Goal: Task Accomplishment & Management: Manage account settings

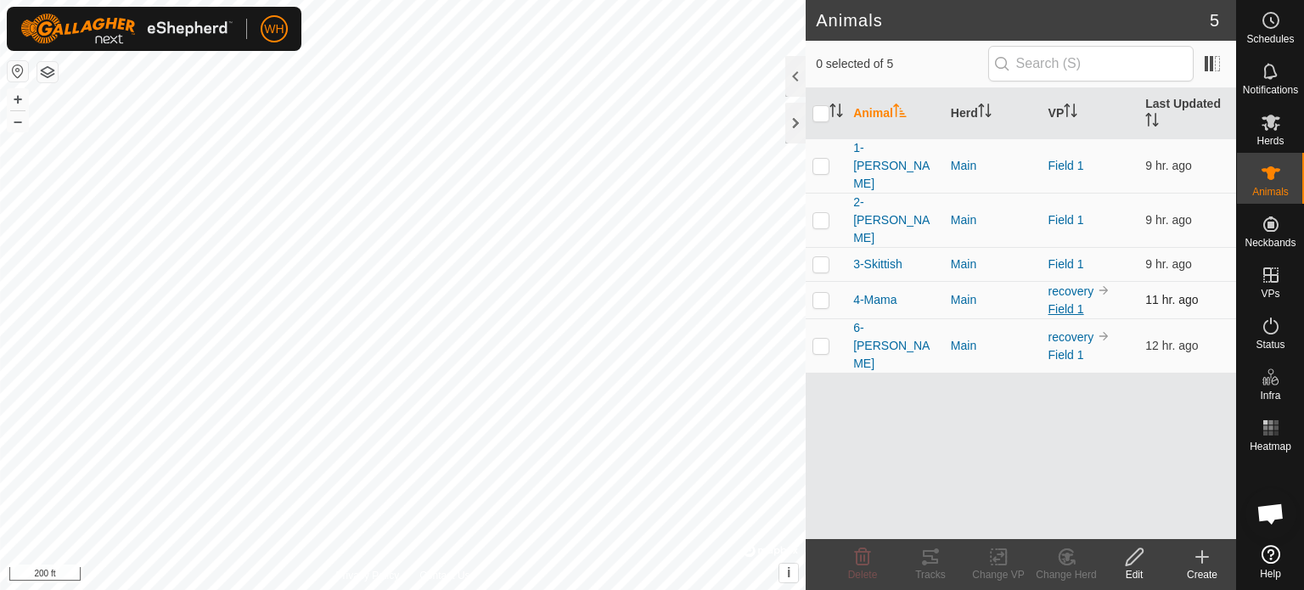
click at [1060, 302] on link "Field 1" at bounding box center [1066, 309] width 36 height 14
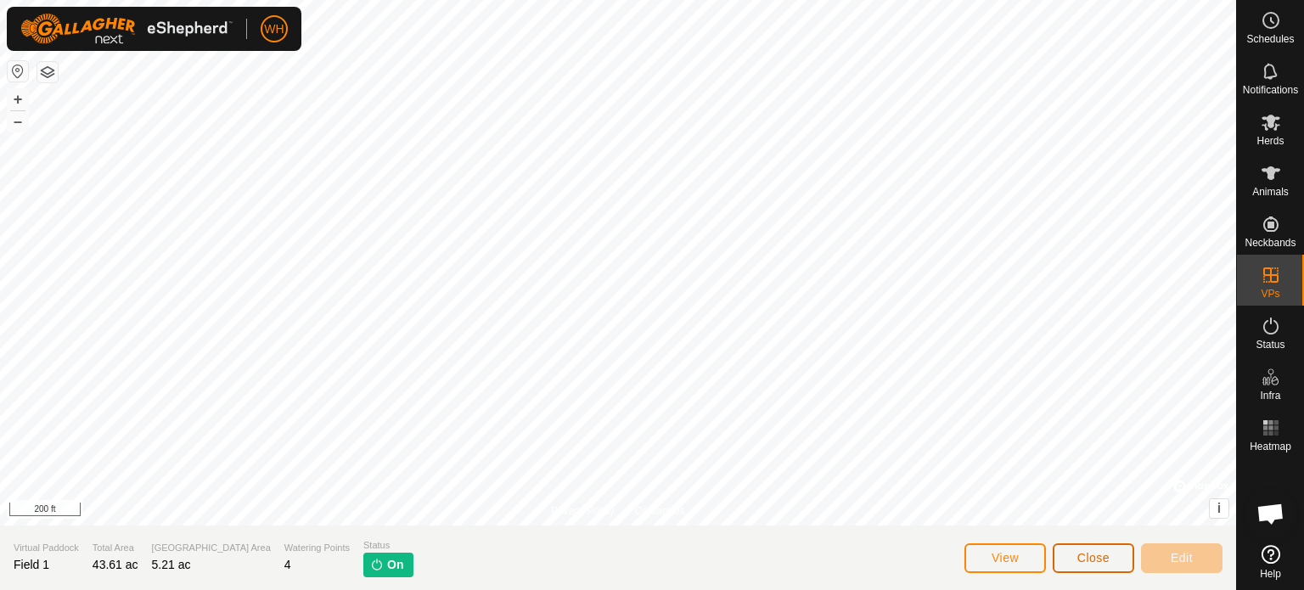
click at [1083, 552] on span "Close" at bounding box center [1093, 558] width 32 height 14
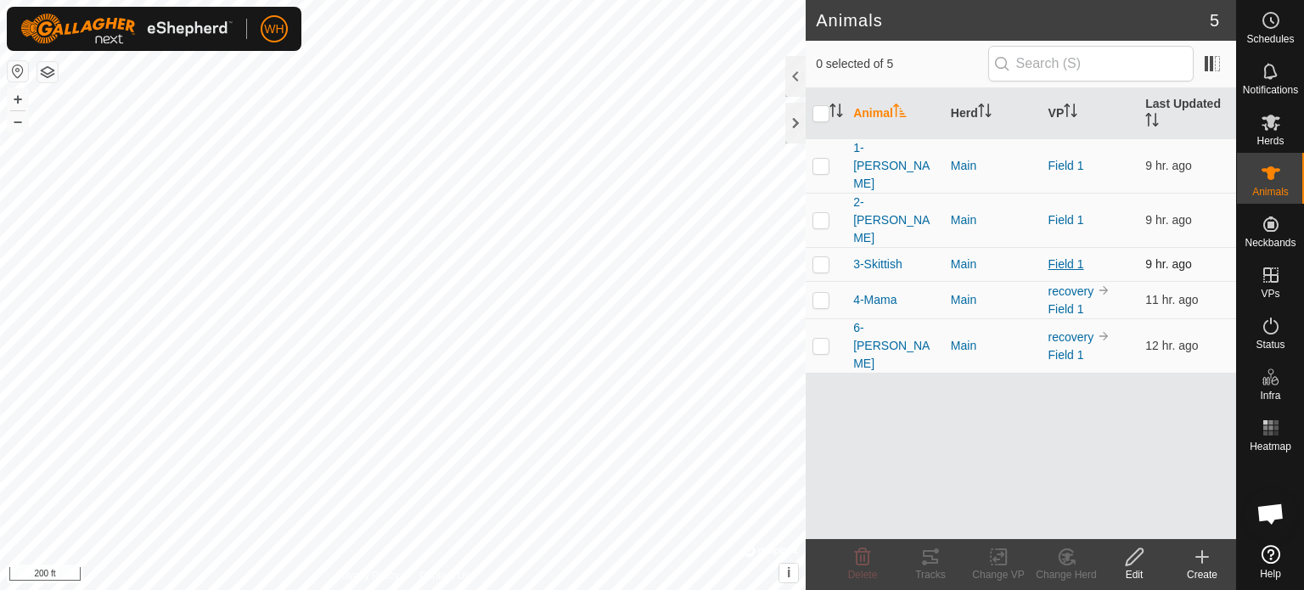
click at [1060, 257] on link "Field 1" at bounding box center [1066, 264] width 36 height 14
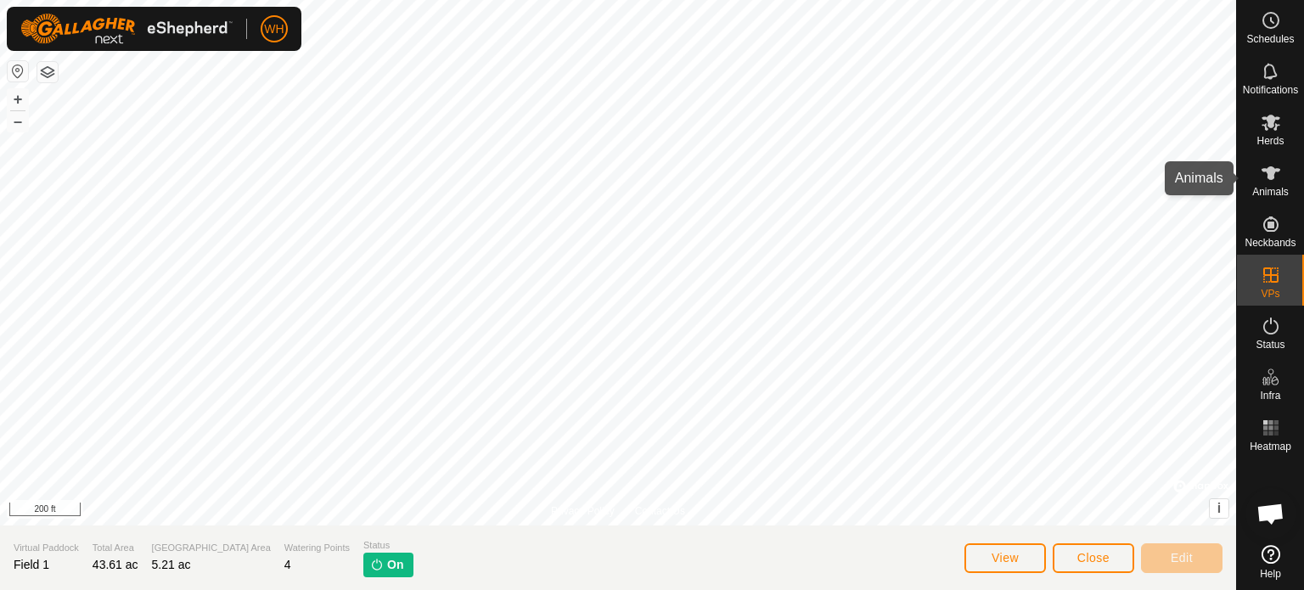
click at [1272, 171] on icon at bounding box center [1270, 173] width 19 height 14
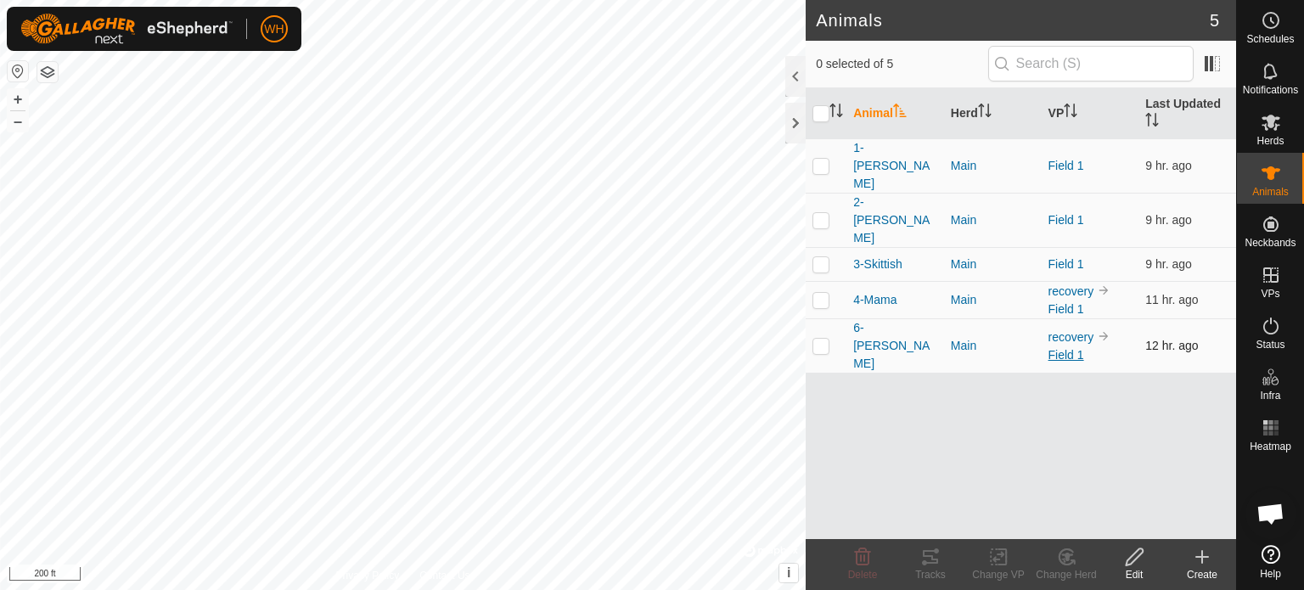
click at [1060, 348] on link "Field 1" at bounding box center [1066, 355] width 36 height 14
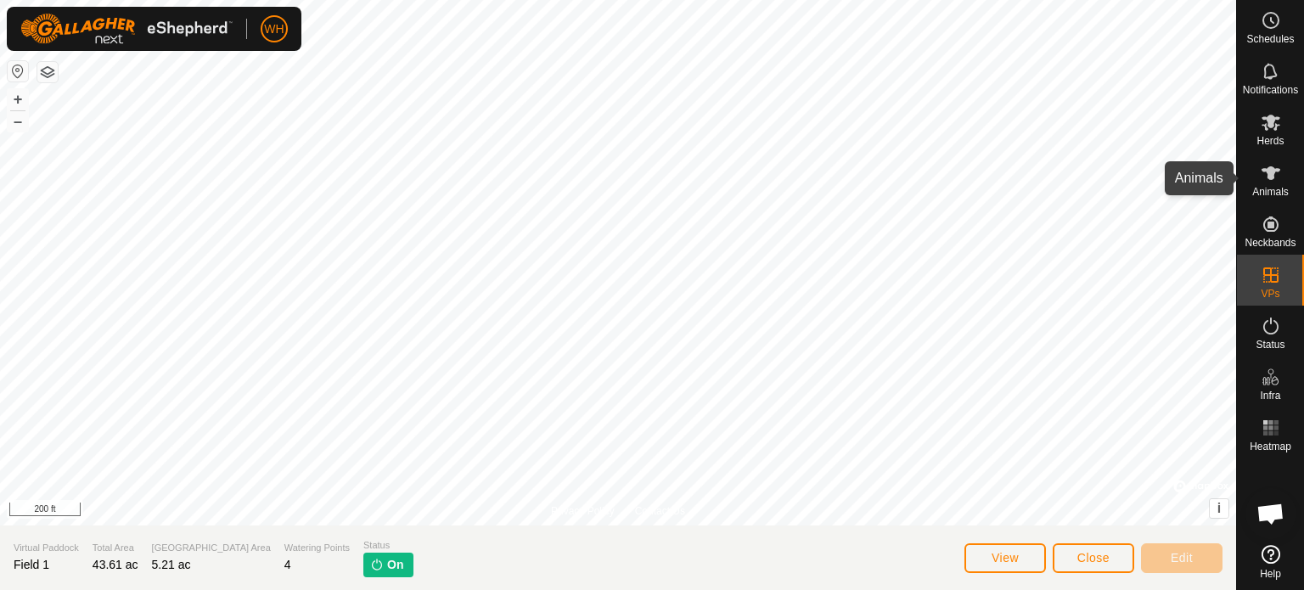
click at [1267, 176] on icon at bounding box center [1270, 173] width 19 height 14
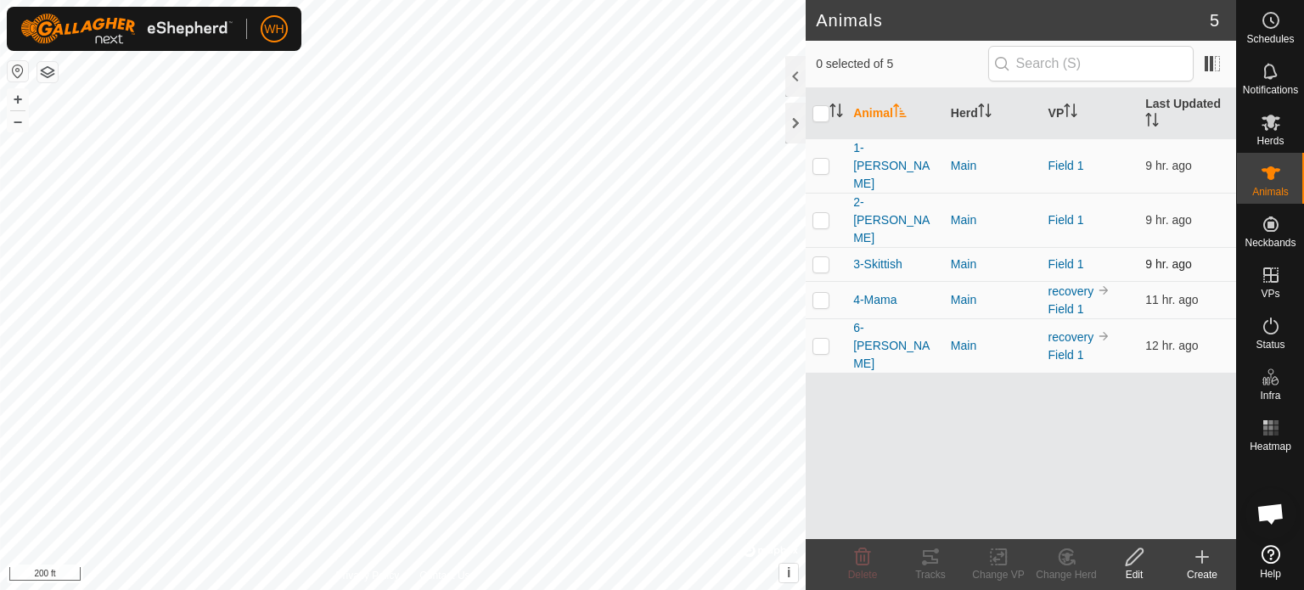
click at [1063, 247] on td "Field 1" at bounding box center [1090, 264] width 98 height 34
click at [1063, 257] on link "Field 1" at bounding box center [1066, 264] width 36 height 14
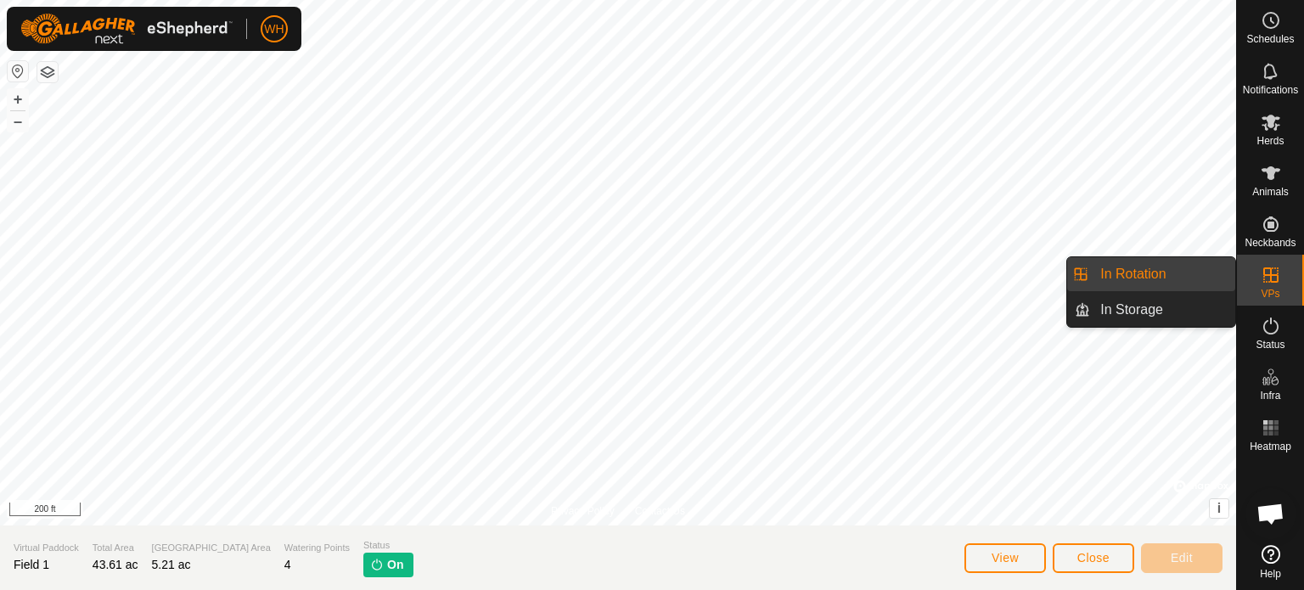
click at [1273, 272] on icon at bounding box center [1270, 275] width 20 height 20
click at [1168, 272] on link "In Rotation" at bounding box center [1162, 274] width 145 height 34
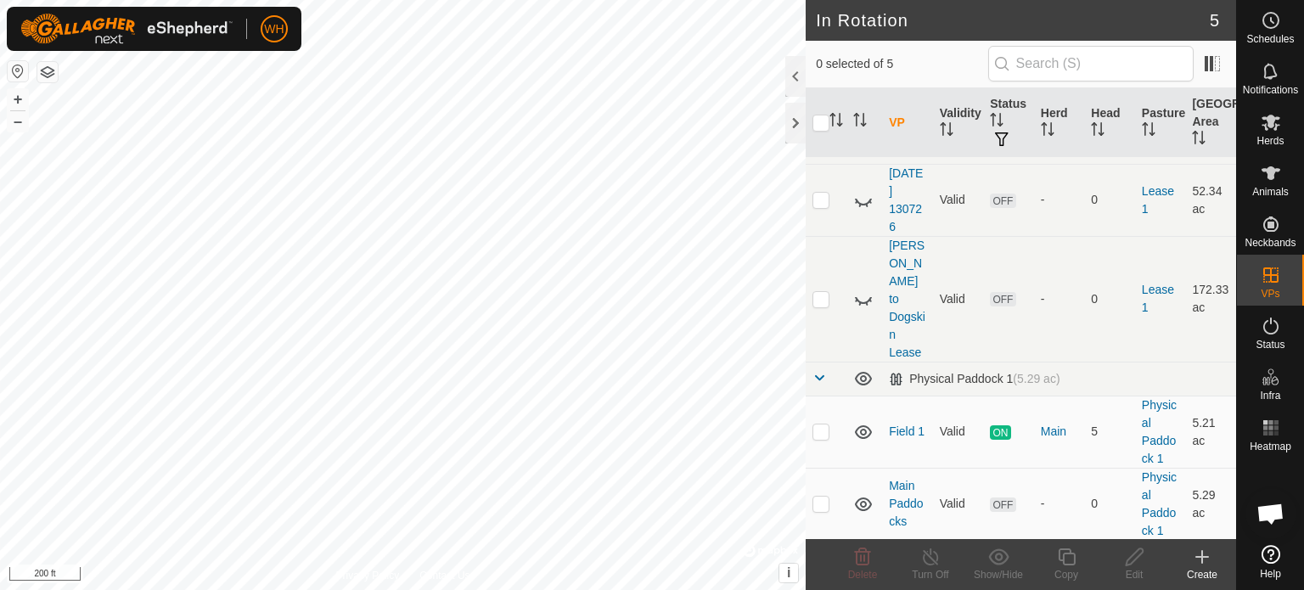
scroll to position [28, 0]
click at [911, 478] on link "Main Paddocks" at bounding box center [906, 502] width 34 height 49
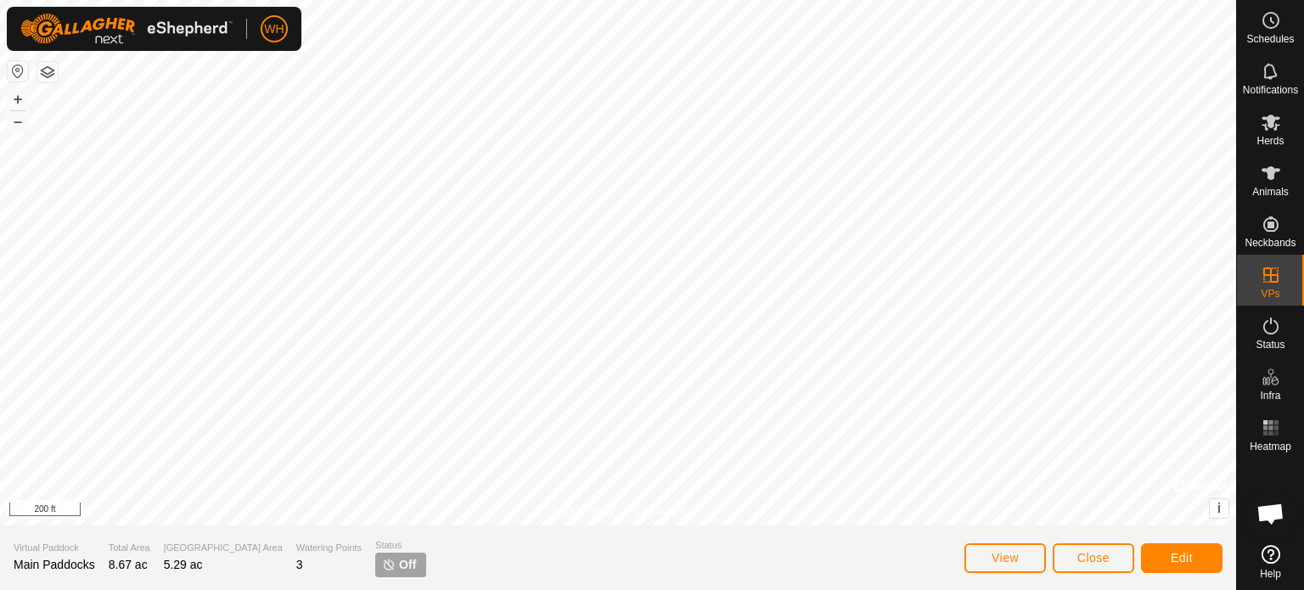
click at [405, 534] on div "Privacy Policy Contact Us 1-Lucy 2531483407 Main Field 1 + – ⇧ i © Mapbox , © O…" at bounding box center [618, 295] width 1236 height 590
click at [1127, 566] on button "Close" at bounding box center [1092, 558] width 81 height 30
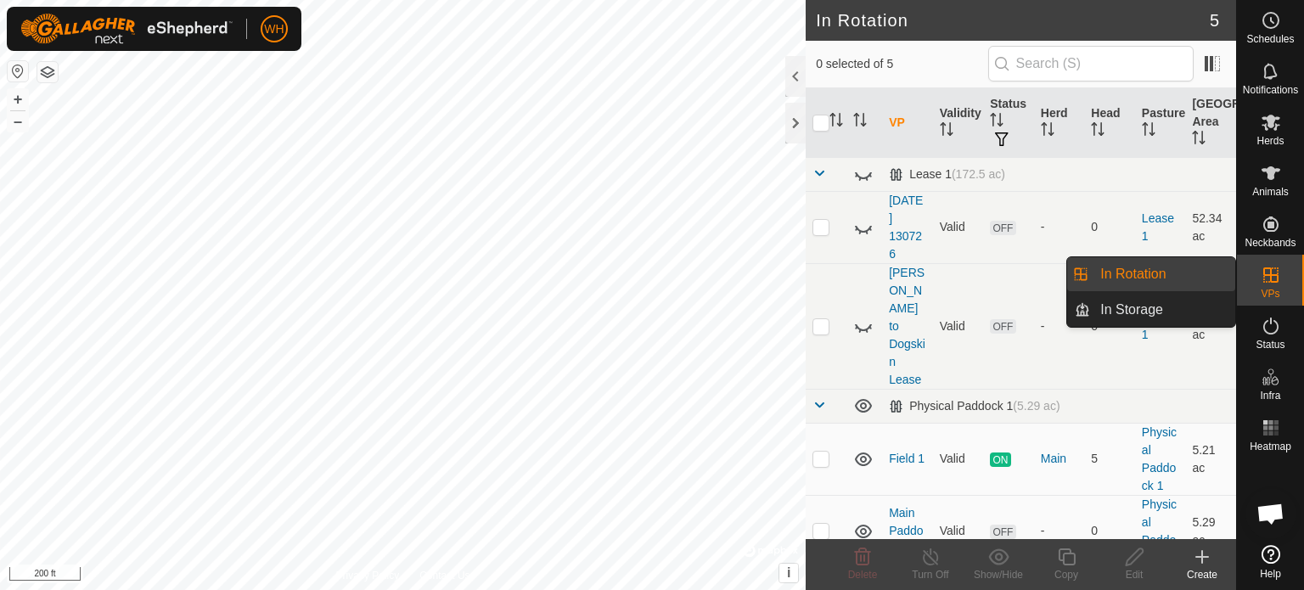
click at [1270, 278] on icon at bounding box center [1270, 274] width 15 height 15
click at [1181, 262] on link "In Rotation" at bounding box center [1162, 274] width 145 height 34
click at [1161, 276] on link "In Rotation" at bounding box center [1162, 274] width 145 height 34
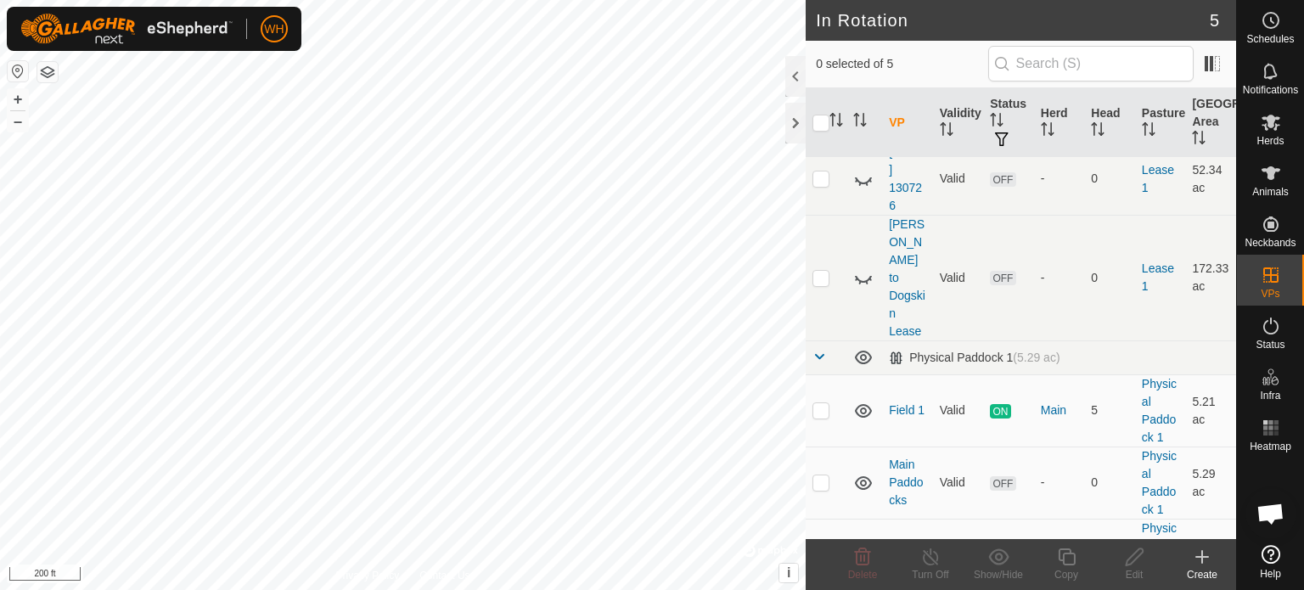
scroll to position [63, 0]
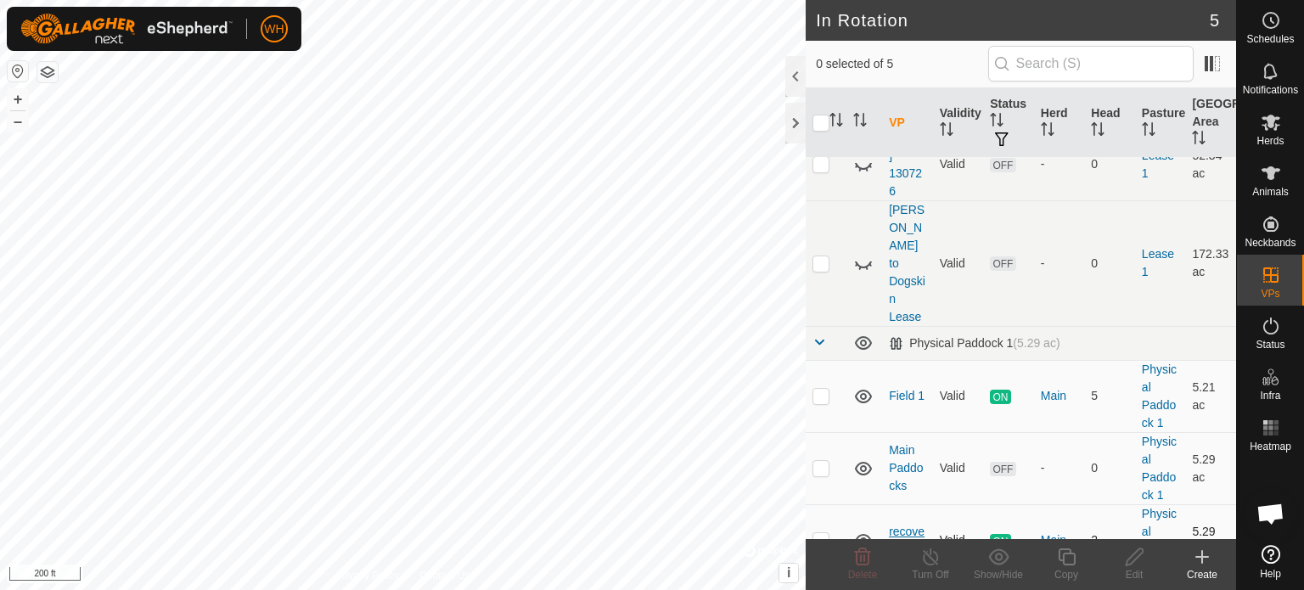
click at [903, 524] on link "recovery" at bounding box center [907, 539] width 36 height 31
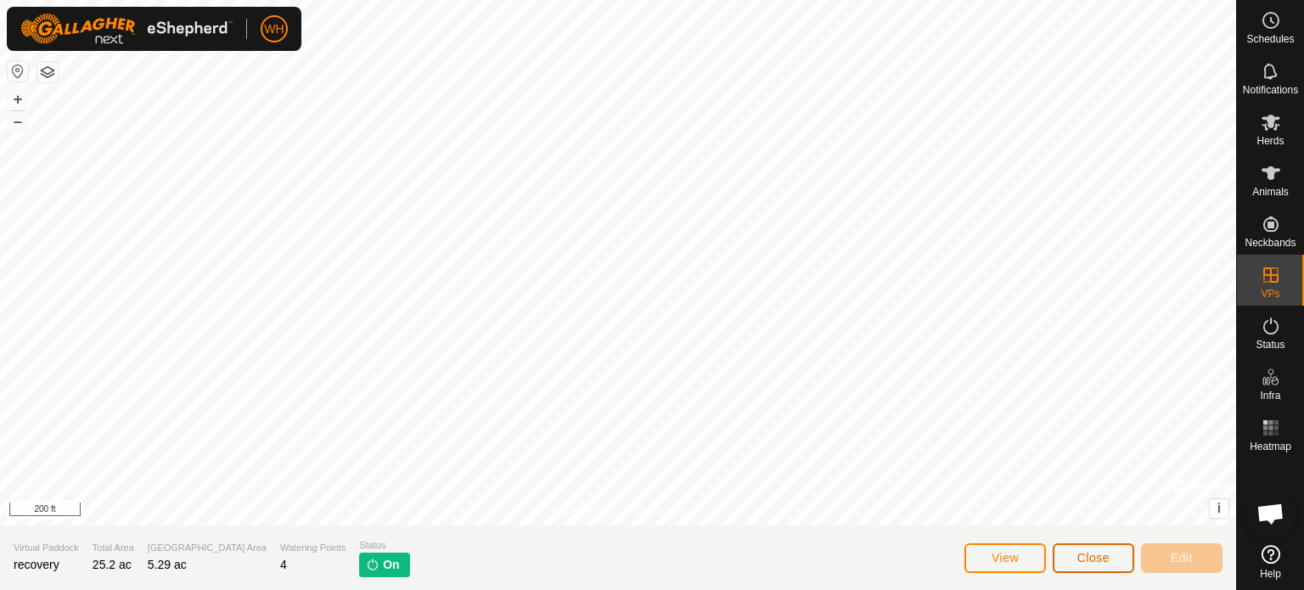
click at [1110, 563] on button "Close" at bounding box center [1092, 558] width 81 height 30
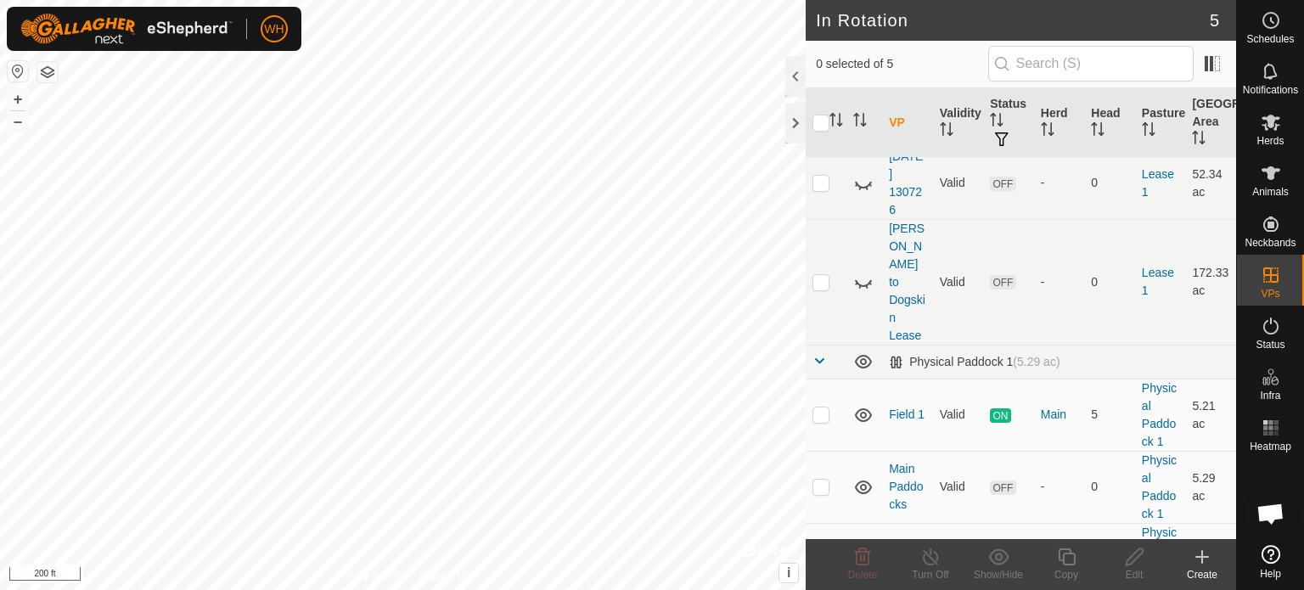
scroll to position [63, 0]
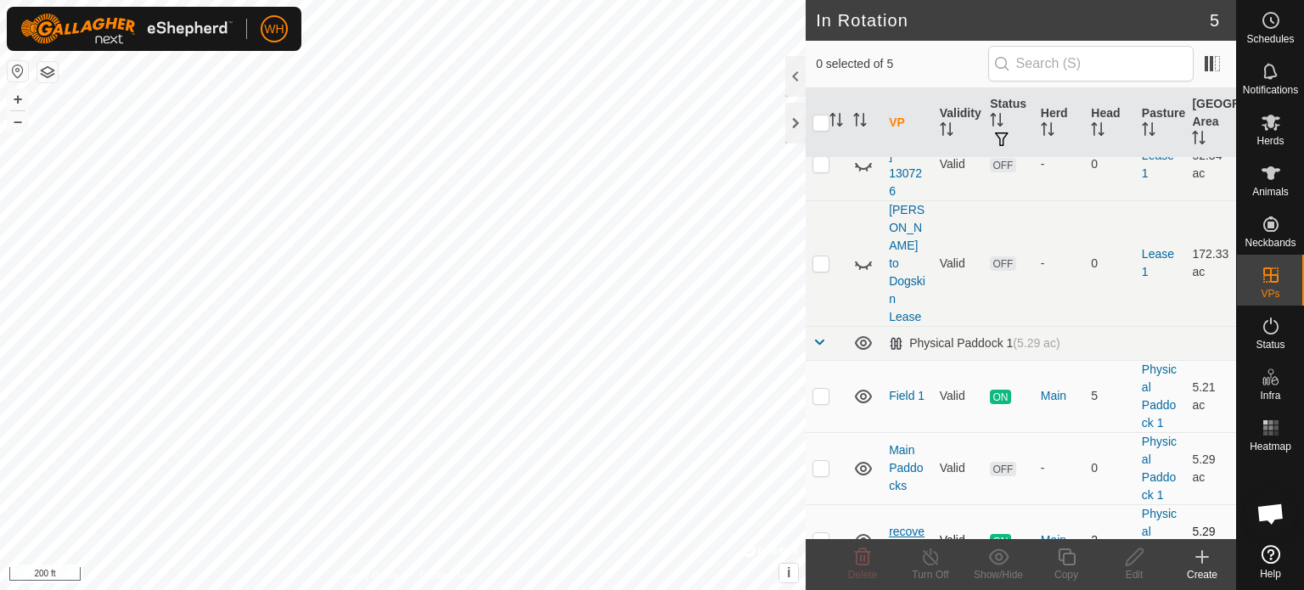
click at [900, 524] on link "recovery" at bounding box center [907, 539] width 36 height 31
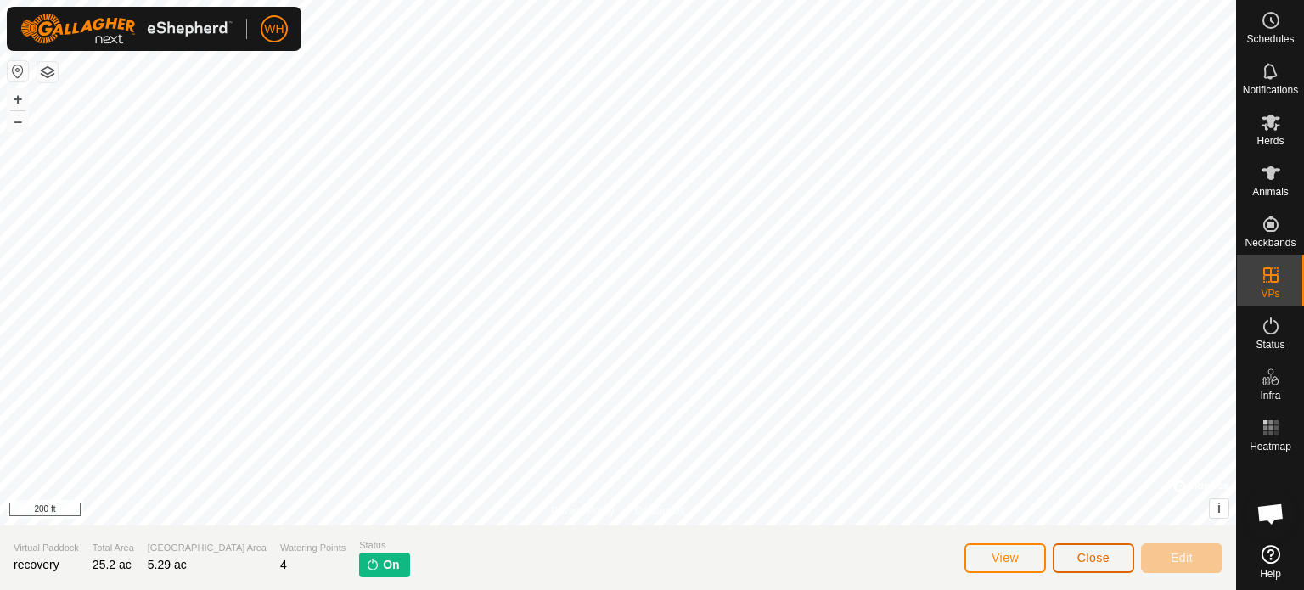
click at [1108, 563] on span "Close" at bounding box center [1093, 558] width 32 height 14
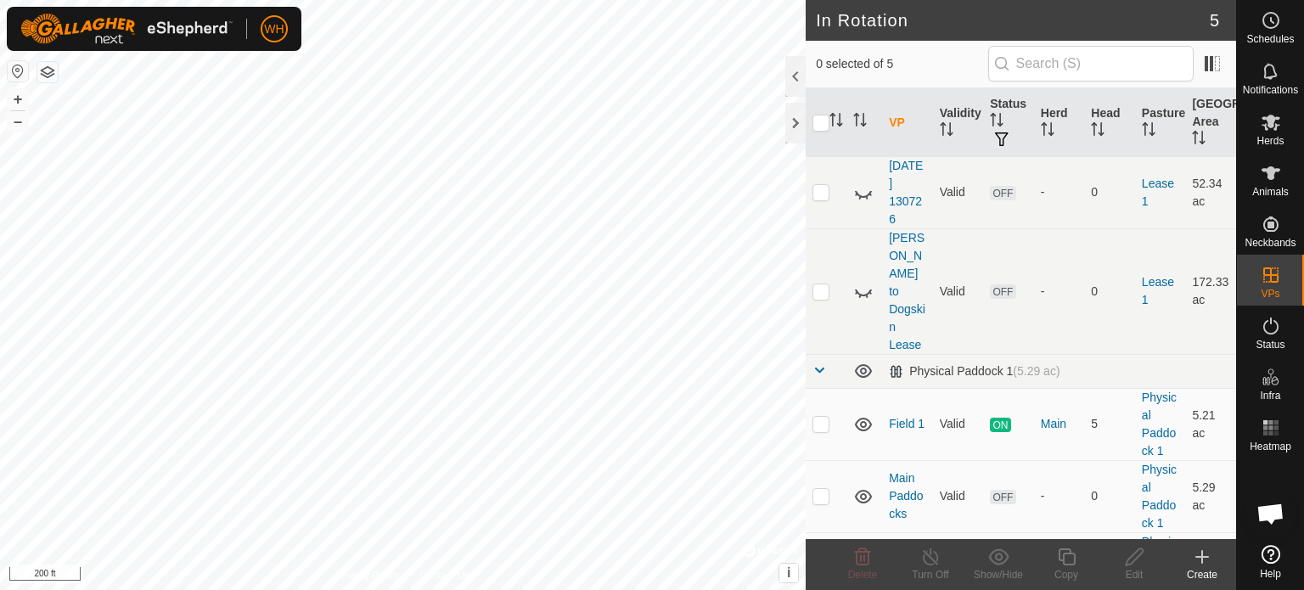
scroll to position [63, 0]
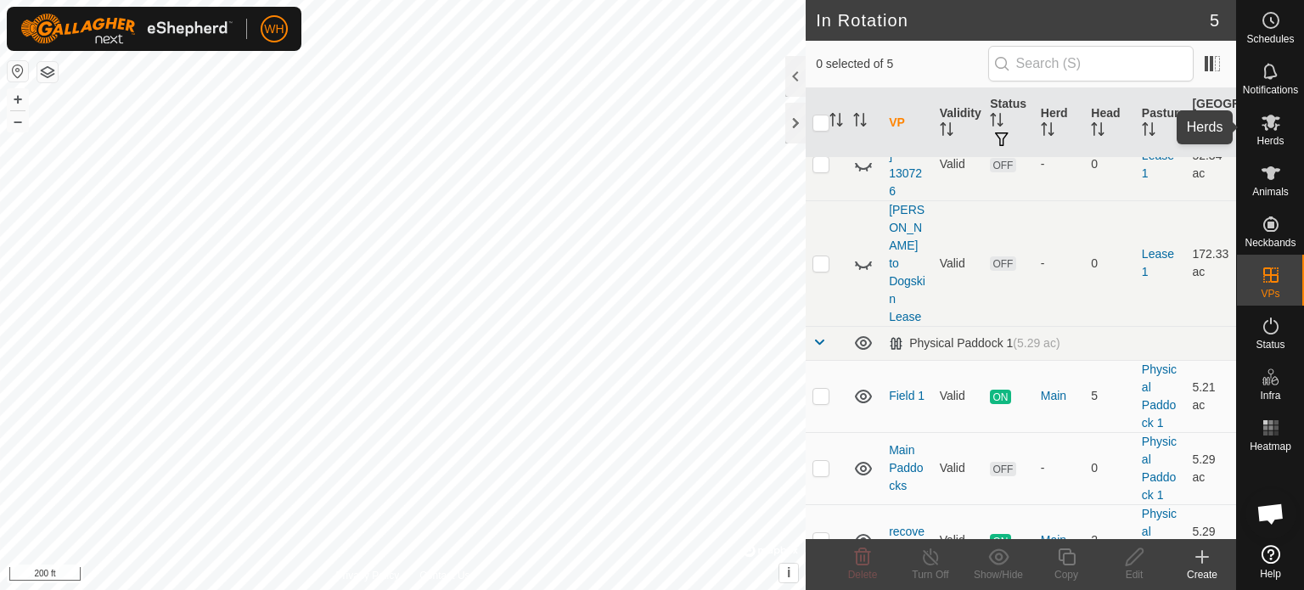
click at [1270, 124] on icon at bounding box center [1270, 123] width 19 height 16
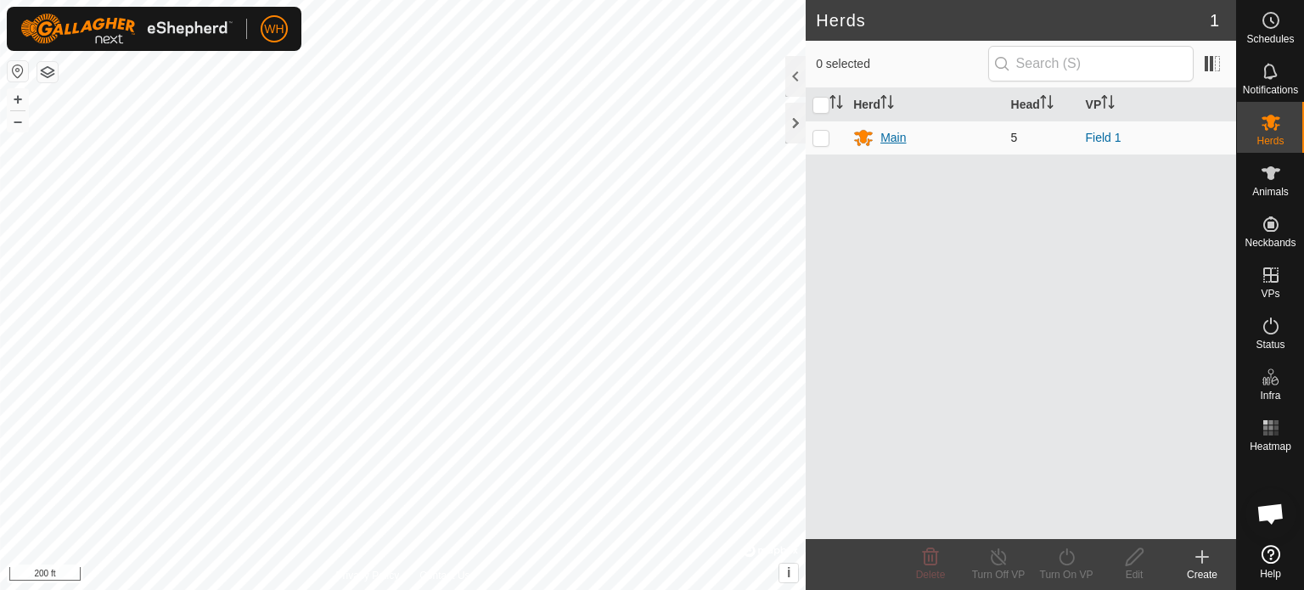
click at [892, 143] on div "Main" at bounding box center [892, 138] width 25 height 18
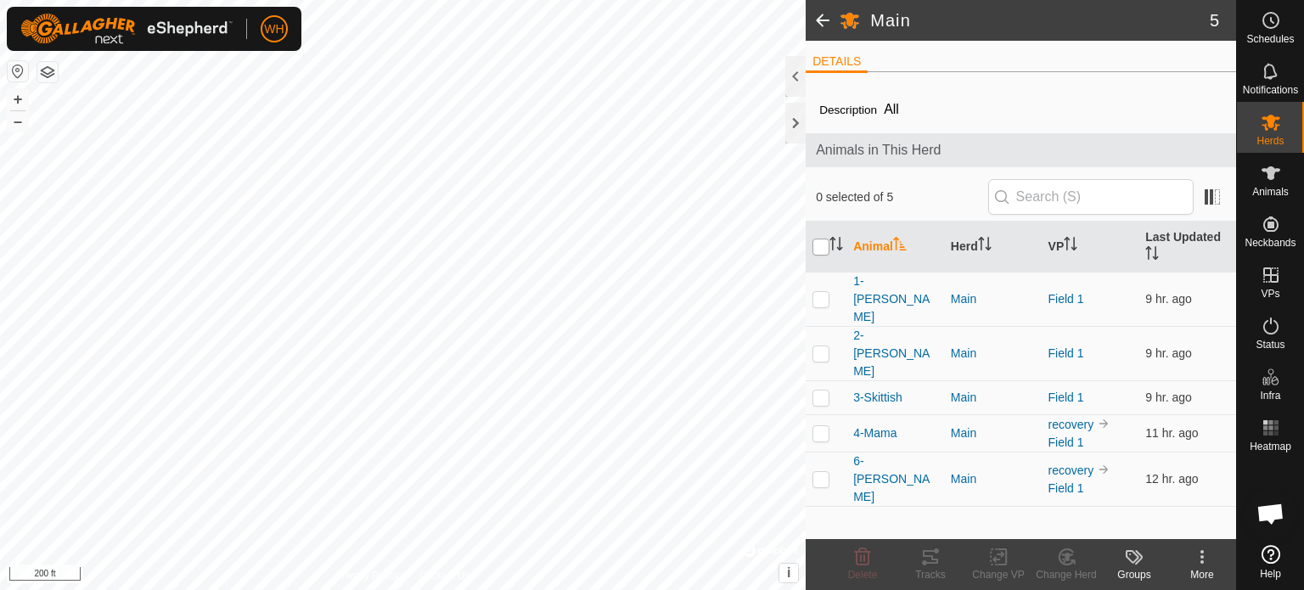
click at [822, 247] on input "checkbox" at bounding box center [820, 246] width 17 height 17
checkbox input "true"
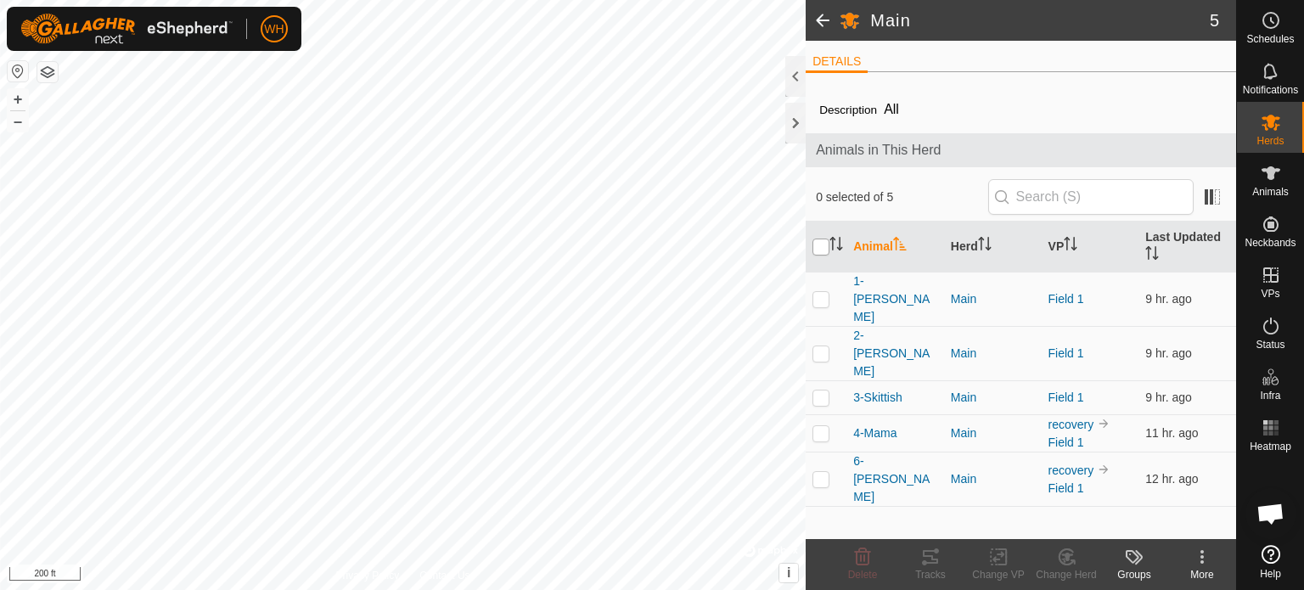
checkbox input "true"
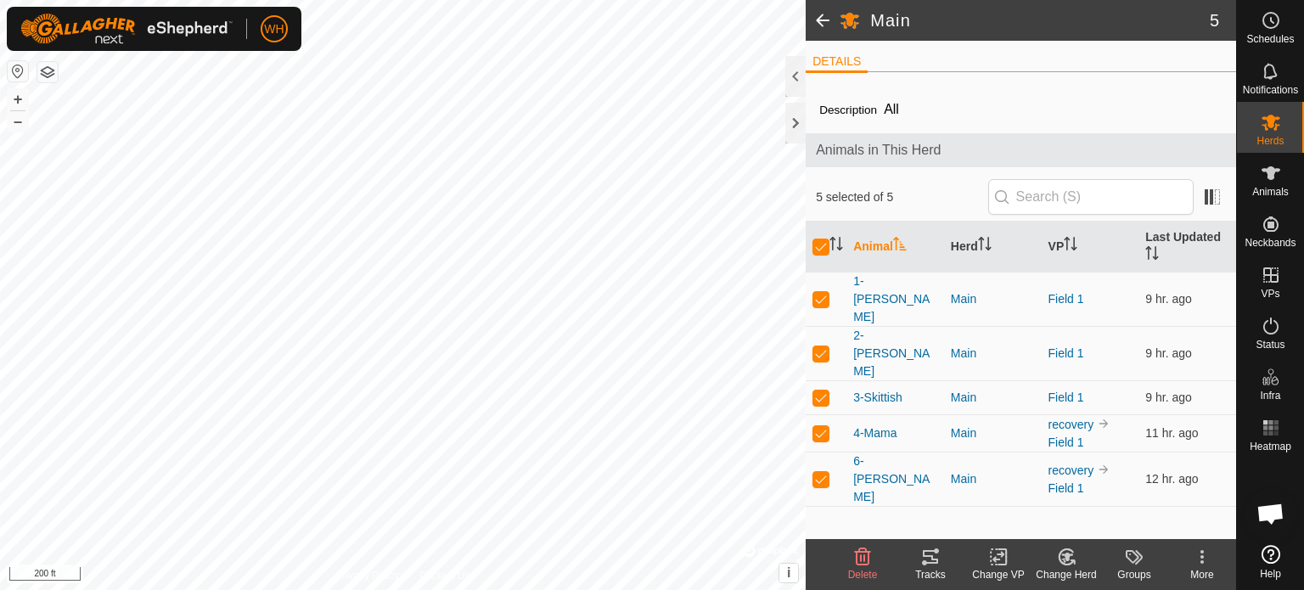
click at [1001, 570] on div "Change VP" at bounding box center [998, 574] width 68 height 15
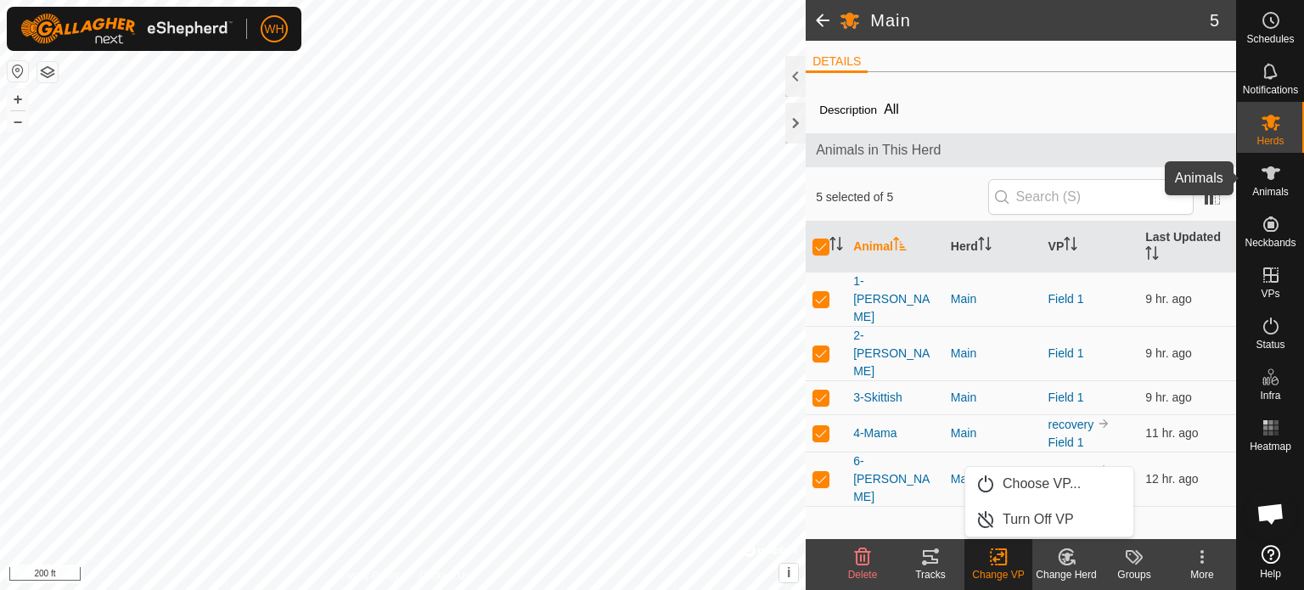
click at [1260, 171] on icon at bounding box center [1270, 173] width 20 height 20
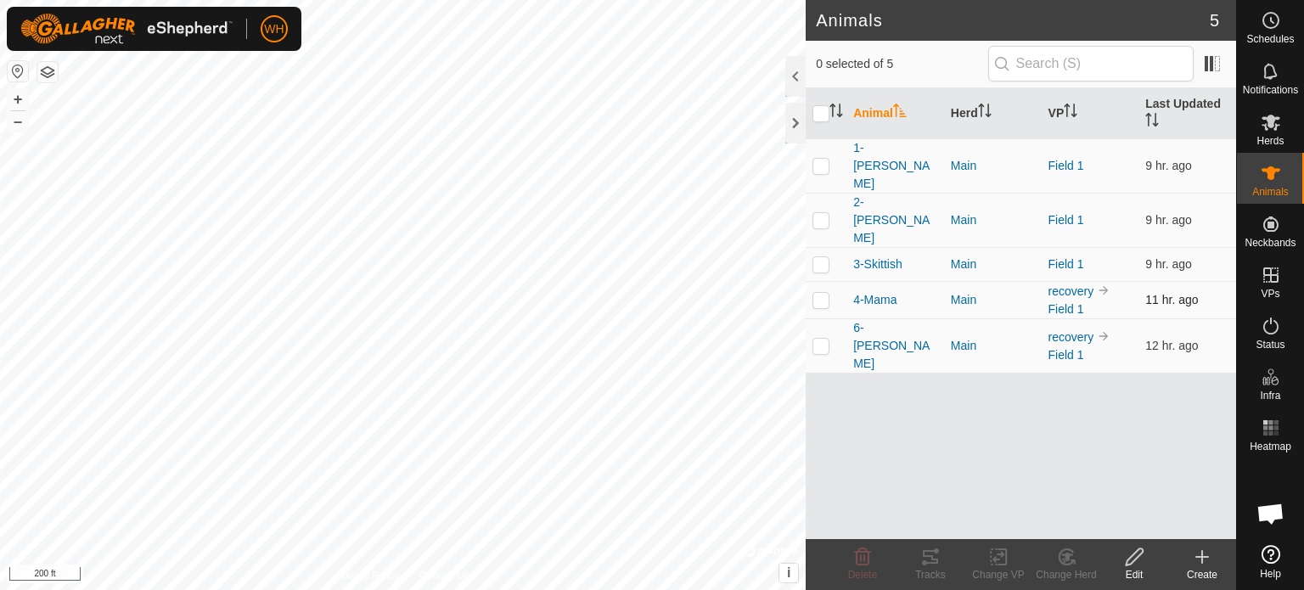
click at [819, 293] on p-checkbox at bounding box center [820, 300] width 17 height 14
checkbox input "true"
click at [819, 318] on td at bounding box center [825, 345] width 41 height 54
checkbox input "true"
click at [979, 570] on div "Change VP" at bounding box center [998, 574] width 68 height 15
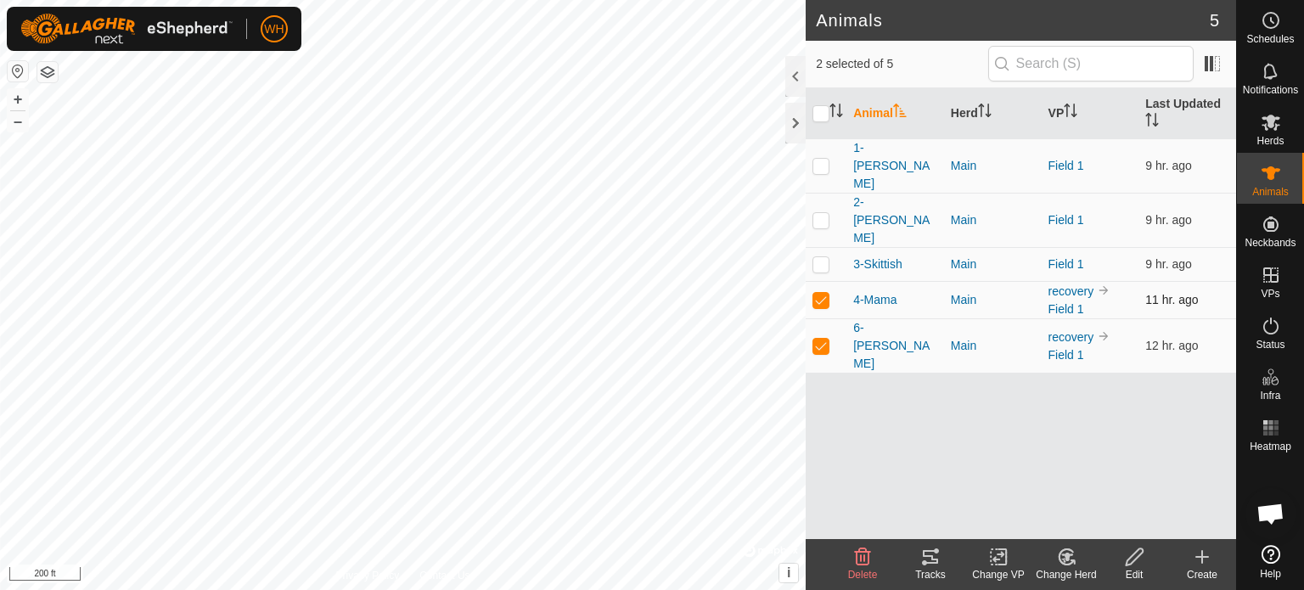
click at [812, 293] on p-checkbox at bounding box center [820, 300] width 17 height 14
checkbox input "false"
click at [824, 339] on p-checkbox at bounding box center [820, 346] width 17 height 14
checkbox input "false"
click at [815, 281] on td at bounding box center [825, 299] width 41 height 37
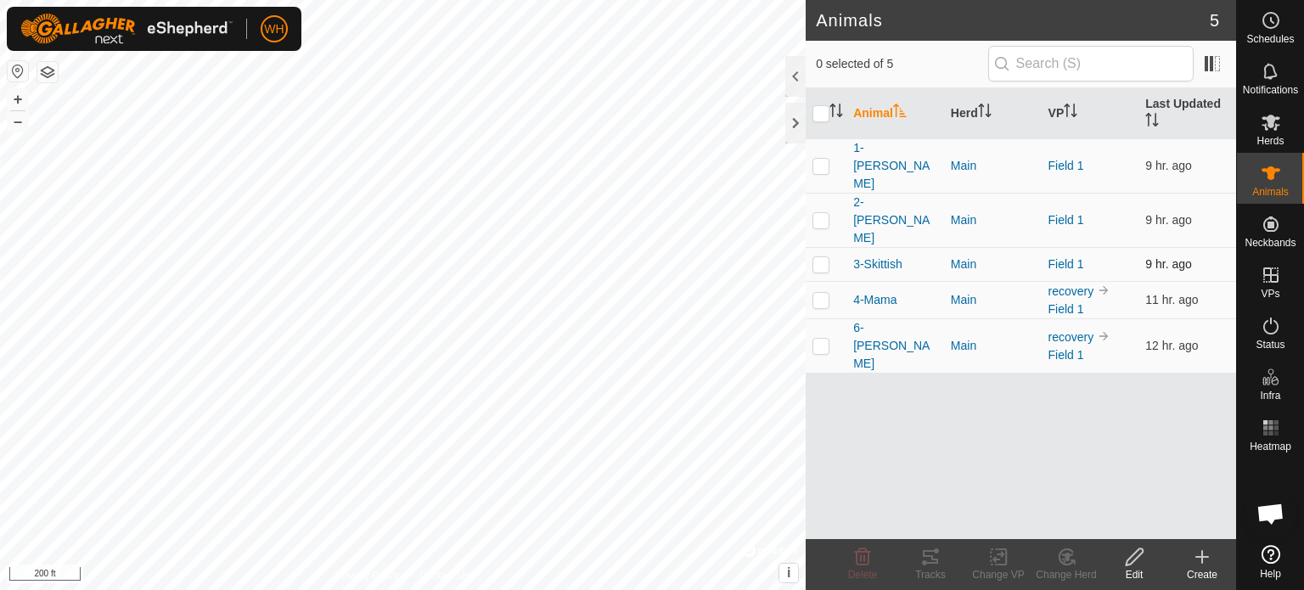
checkbox input "true"
click at [819, 257] on p-checkbox at bounding box center [820, 264] width 17 height 14
checkbox input "true"
click at [822, 293] on p-checkbox at bounding box center [820, 300] width 17 height 14
checkbox input "false"
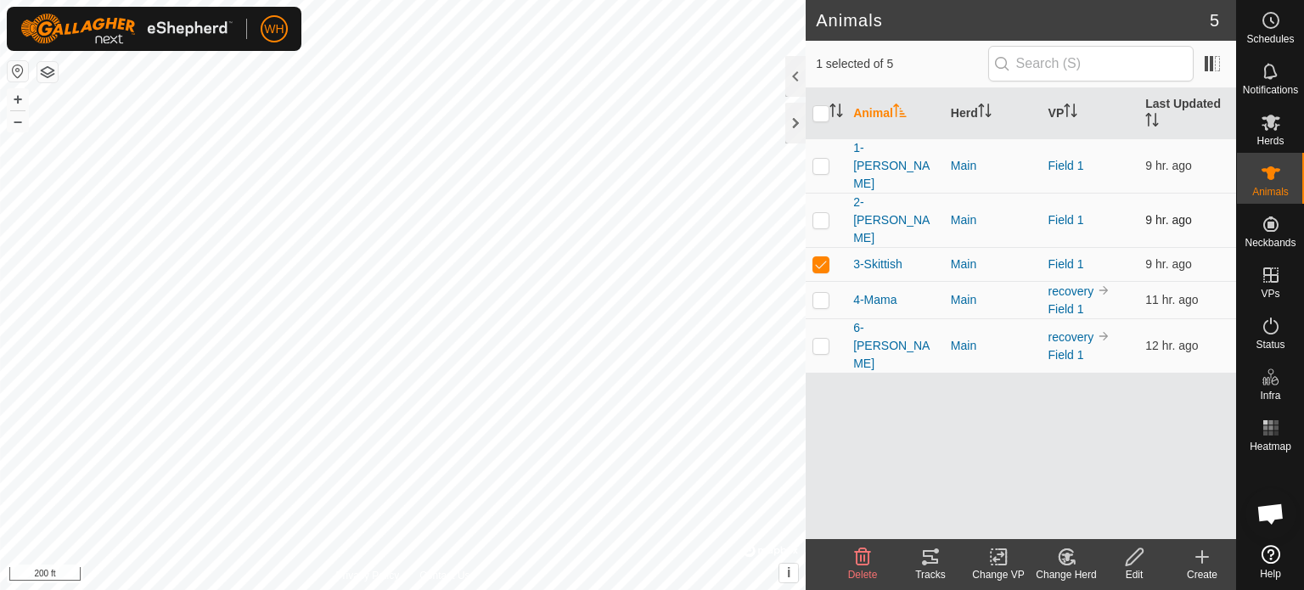
click at [819, 213] on p-checkbox at bounding box center [820, 220] width 17 height 14
checkbox input "true"
click at [818, 257] on p-checkbox at bounding box center [820, 264] width 17 height 14
checkbox input "false"
click at [818, 213] on p-checkbox at bounding box center [820, 220] width 17 height 14
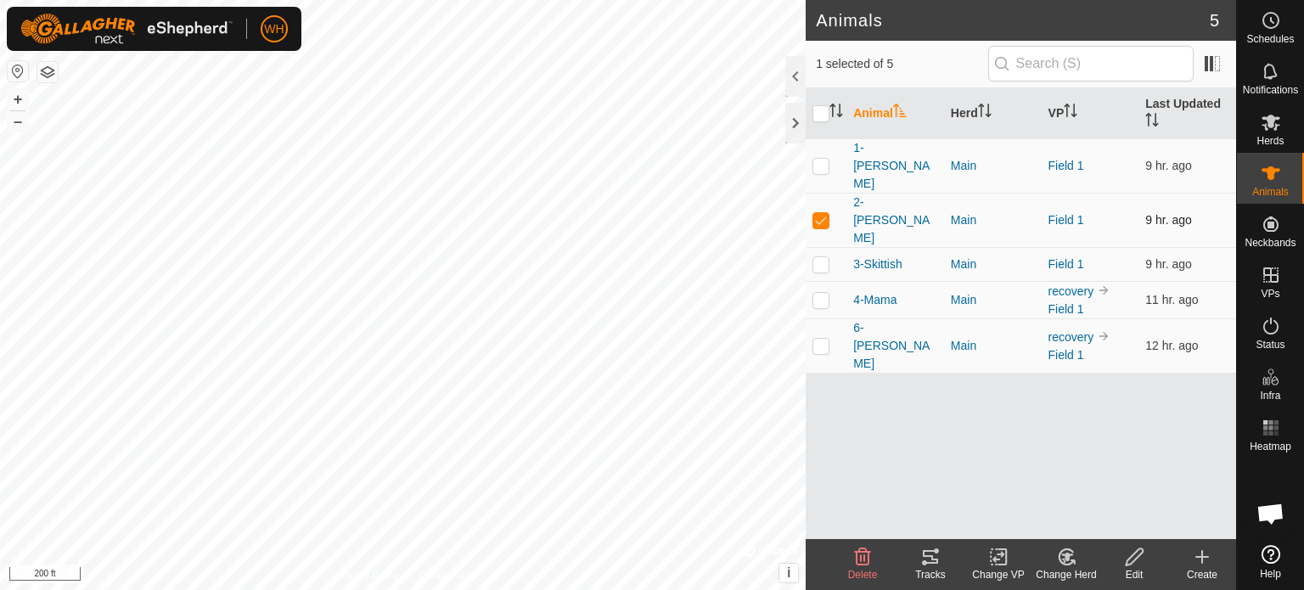
checkbox input "false"
click at [820, 159] on p-checkbox at bounding box center [820, 166] width 17 height 14
checkbox input "false"
click at [822, 293] on p-checkbox at bounding box center [820, 300] width 17 height 14
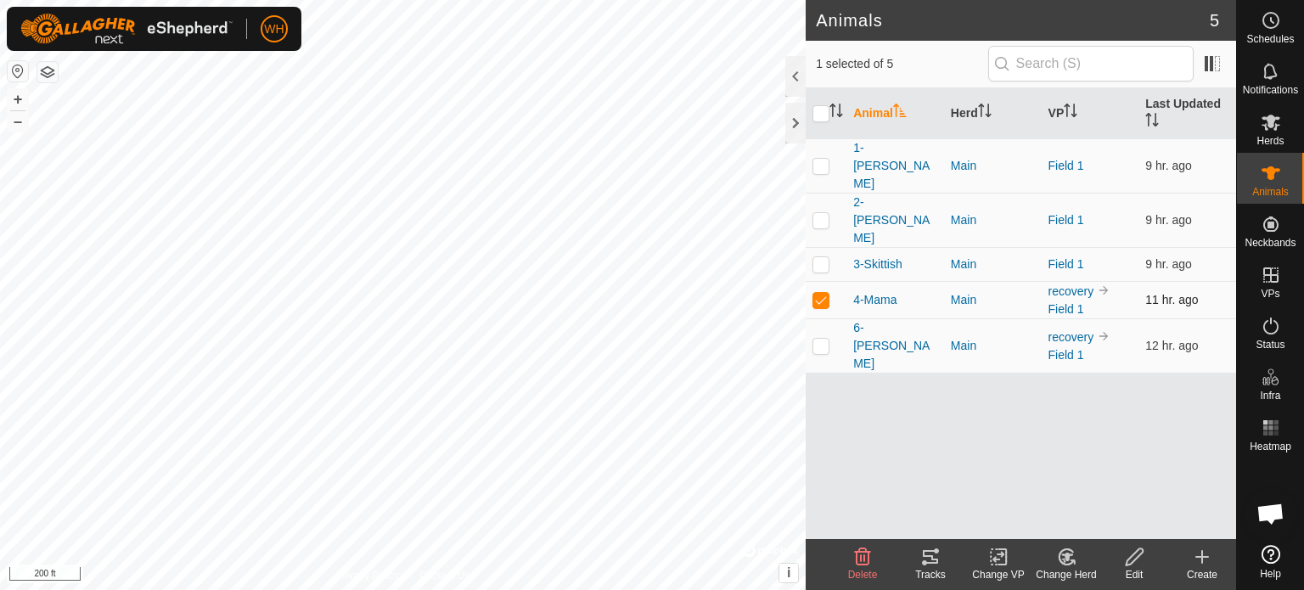
click at [822, 293] on p-checkbox at bounding box center [820, 300] width 17 height 14
checkbox input "false"
click at [819, 339] on p-checkbox at bounding box center [820, 346] width 17 height 14
checkbox input "false"
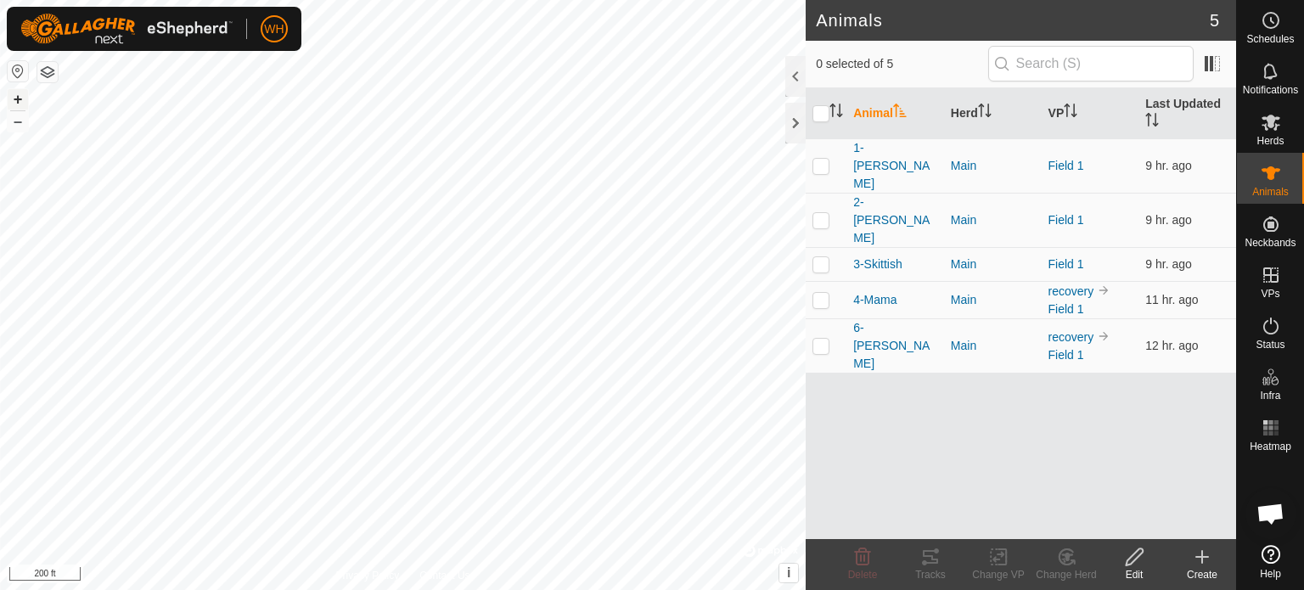
click at [20, 100] on button "+" at bounding box center [18, 99] width 20 height 20
click at [19, 98] on button "+" at bounding box center [18, 99] width 20 height 20
click at [934, 564] on icon at bounding box center [930, 557] width 20 height 20
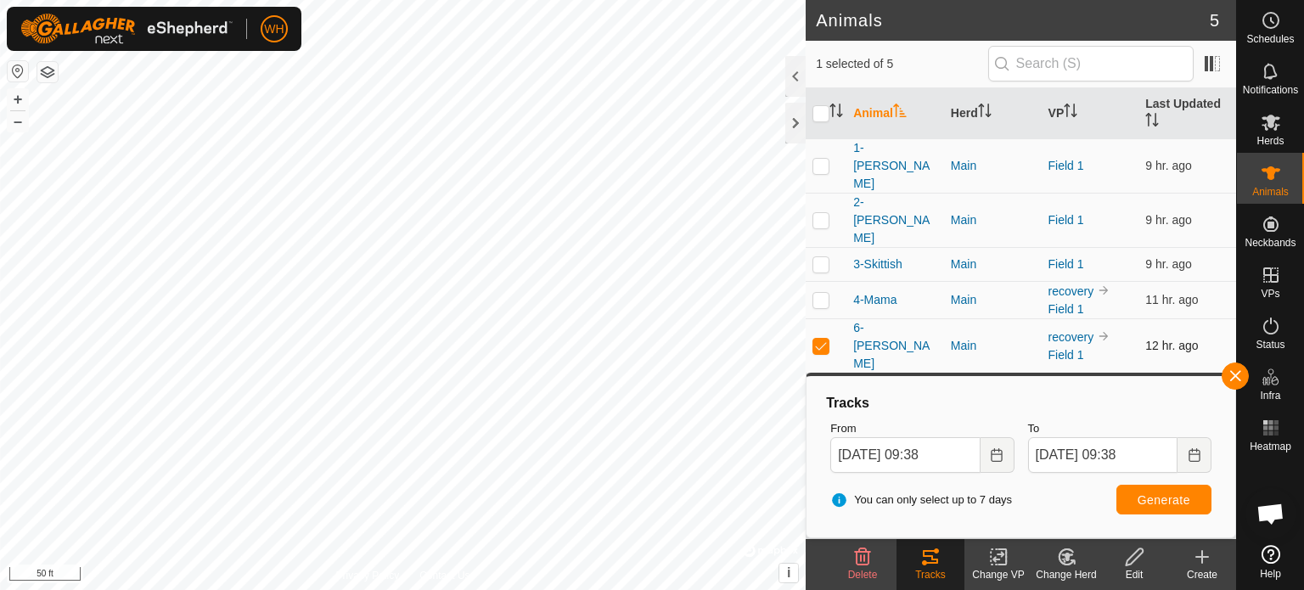
click at [824, 339] on p-checkbox at bounding box center [820, 346] width 17 height 14
checkbox input "false"
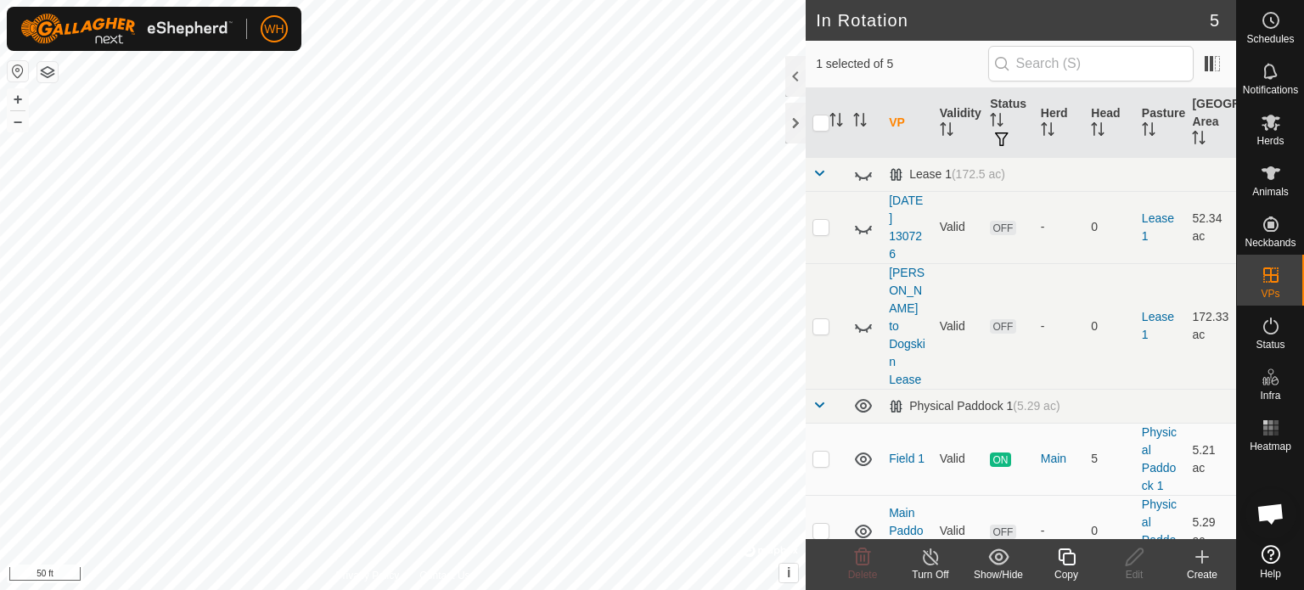
scroll to position [63, 0]
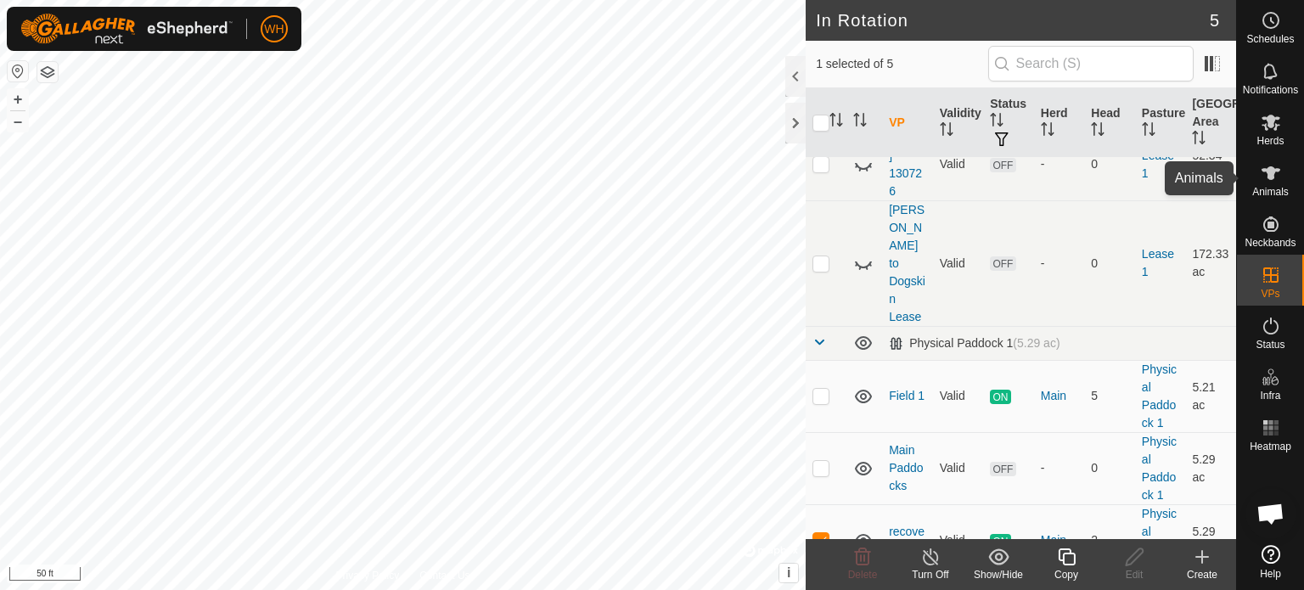
click at [1271, 178] on icon at bounding box center [1270, 173] width 19 height 14
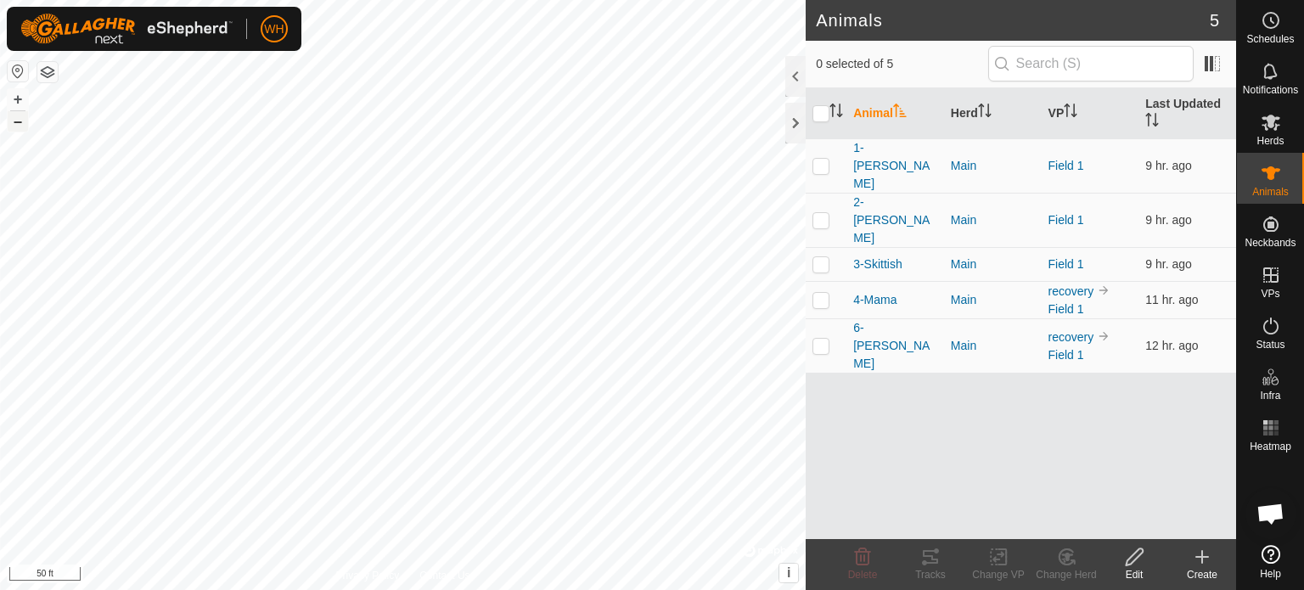
click at [8, 121] on button "–" at bounding box center [18, 121] width 20 height 20
click at [1273, 126] on icon at bounding box center [1270, 122] width 20 height 20
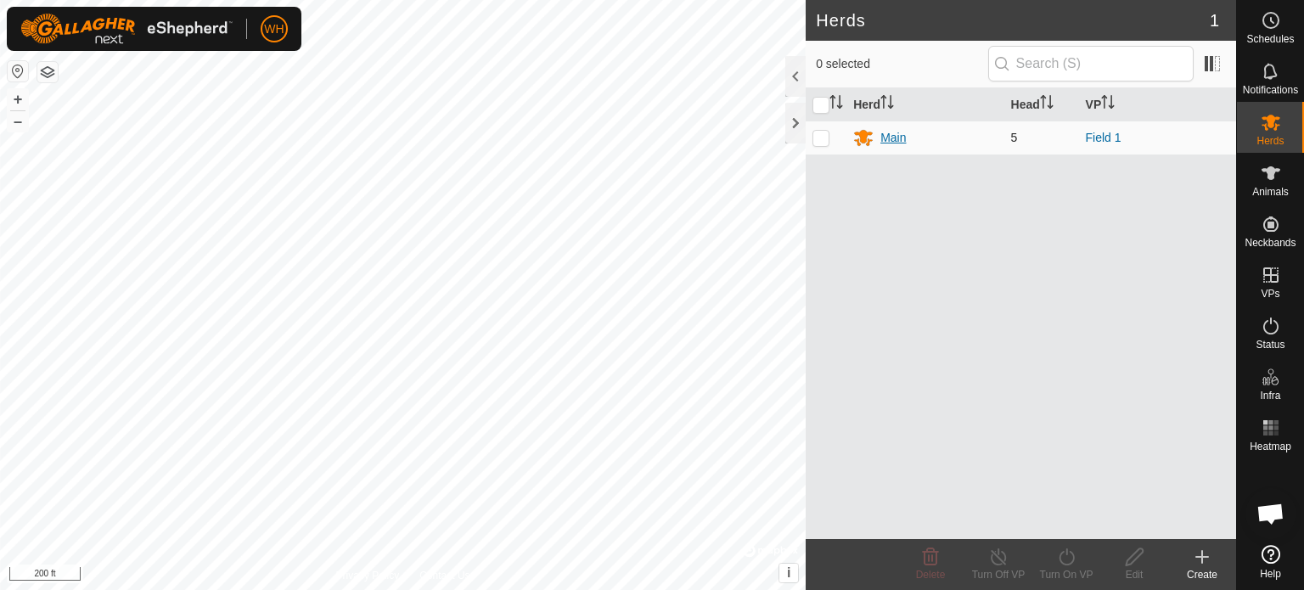
click at [900, 132] on div "Main" at bounding box center [892, 138] width 25 height 18
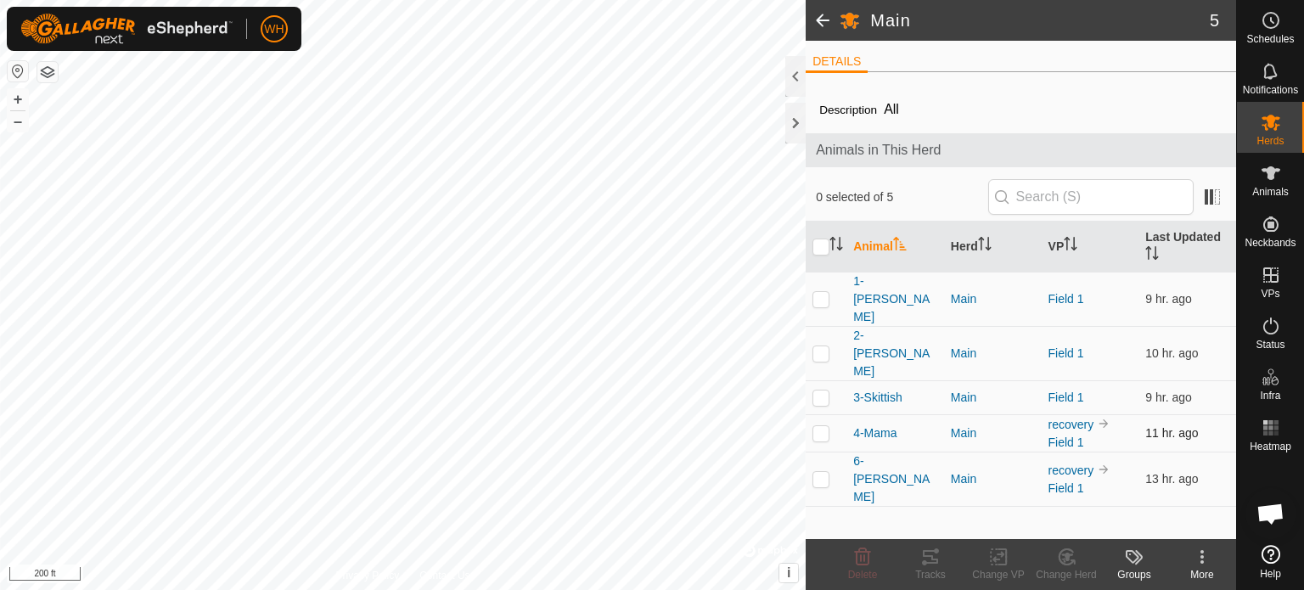
click at [822, 414] on td at bounding box center [825, 432] width 41 height 37
checkbox input "true"
click at [1130, 569] on div "Groups" at bounding box center [1134, 574] width 68 height 15
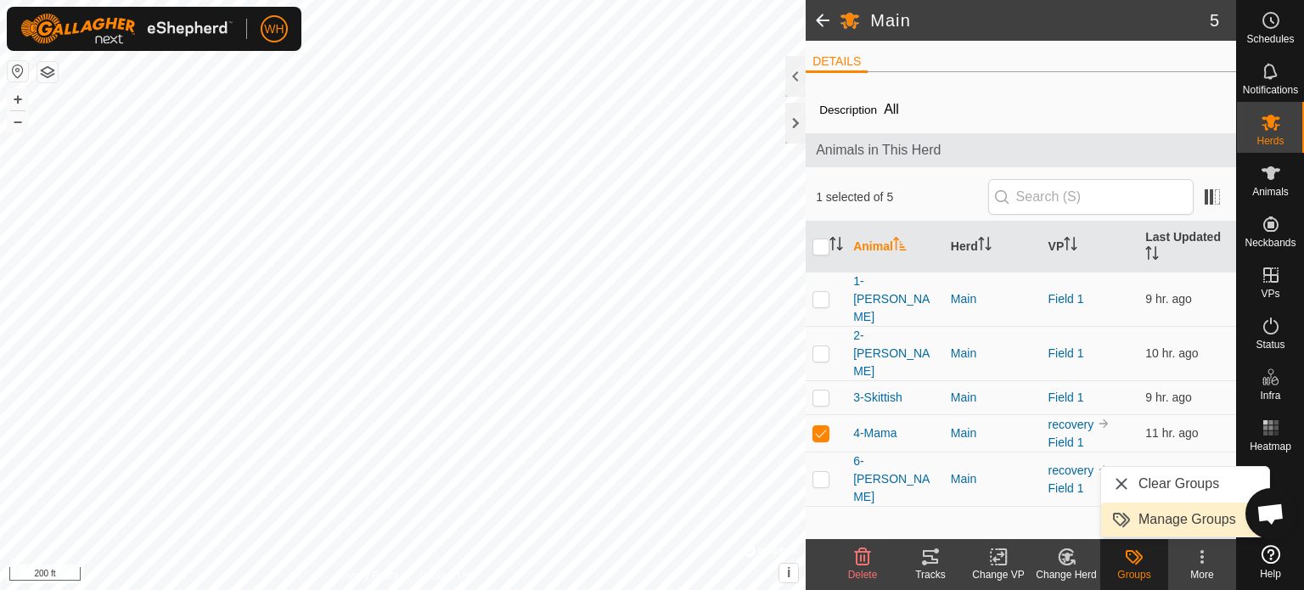
click at [1173, 519] on link "Manage Groups" at bounding box center [1185, 519] width 168 height 34
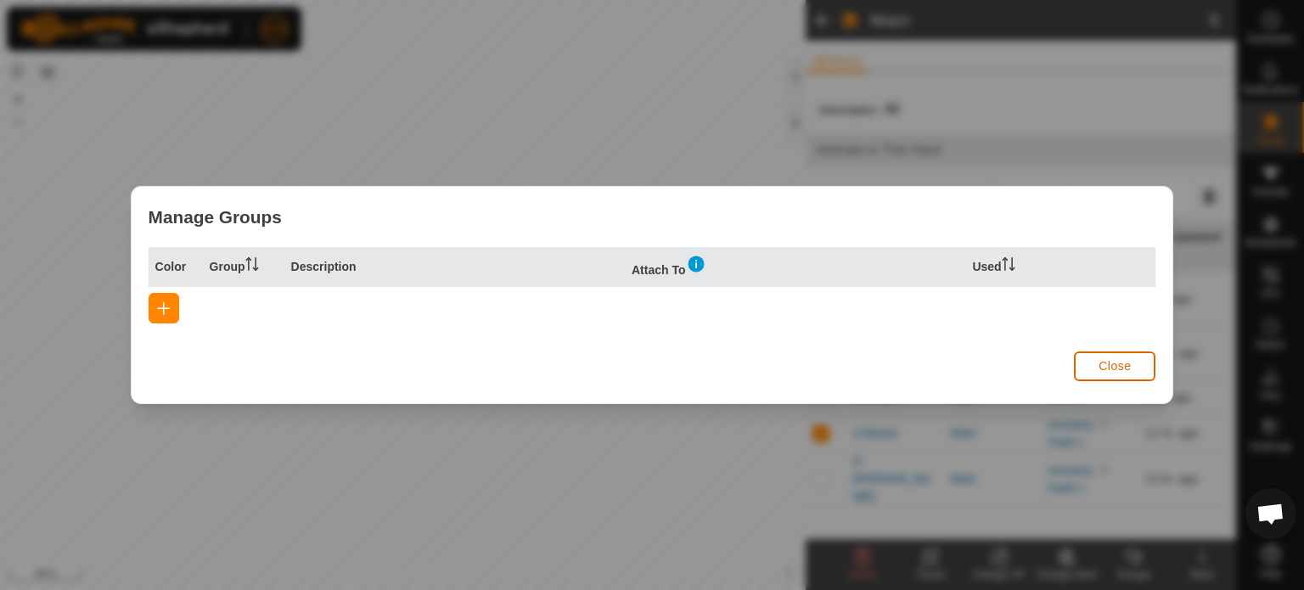
click at [1113, 371] on span "Close" at bounding box center [1114, 366] width 32 height 14
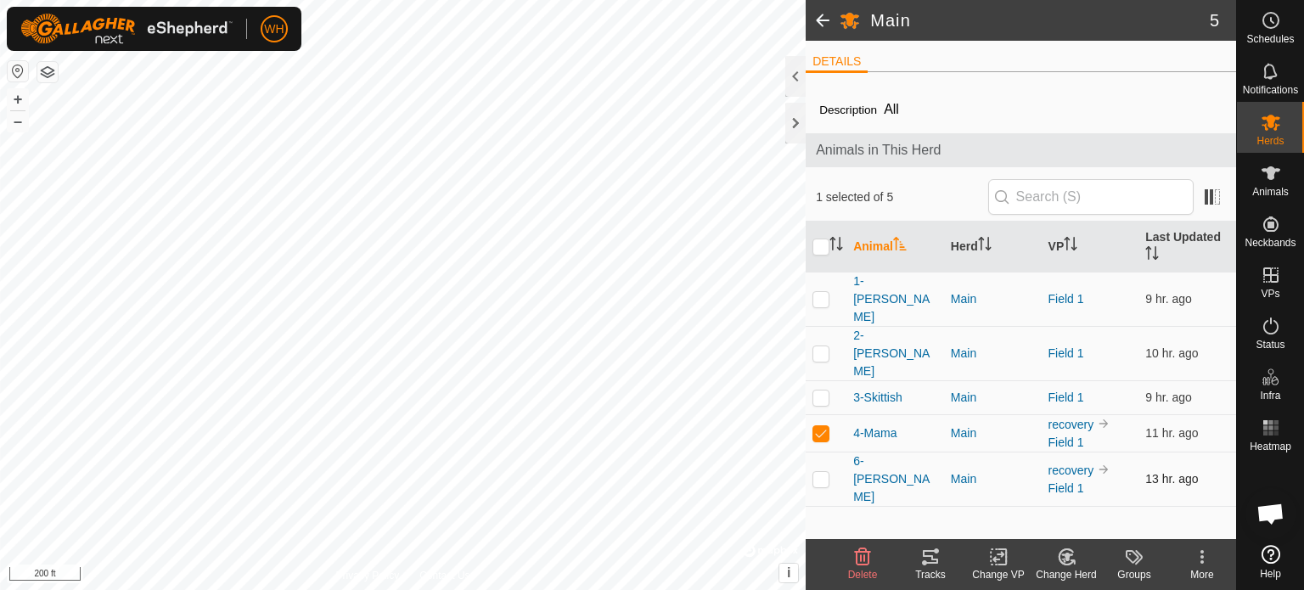
click at [816, 472] on p-checkbox at bounding box center [820, 479] width 17 height 14
checkbox input "false"
click at [817, 426] on p-checkbox at bounding box center [820, 433] width 17 height 14
checkbox input "false"
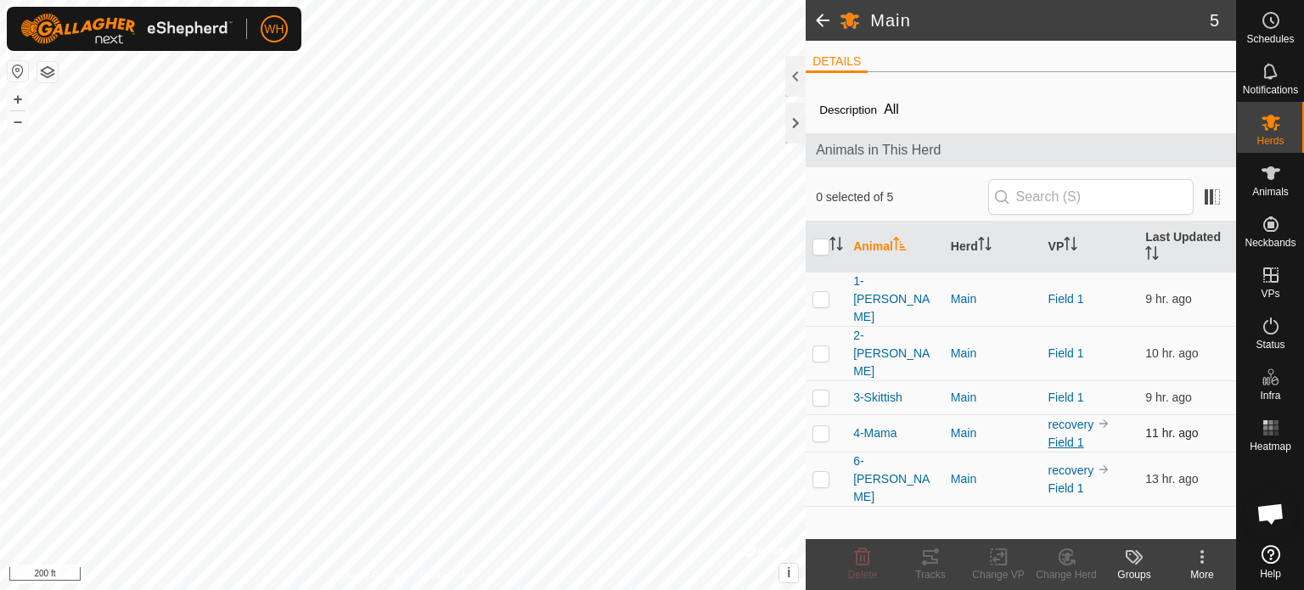
click at [1059, 435] on link "Field 1" at bounding box center [1066, 442] width 36 height 14
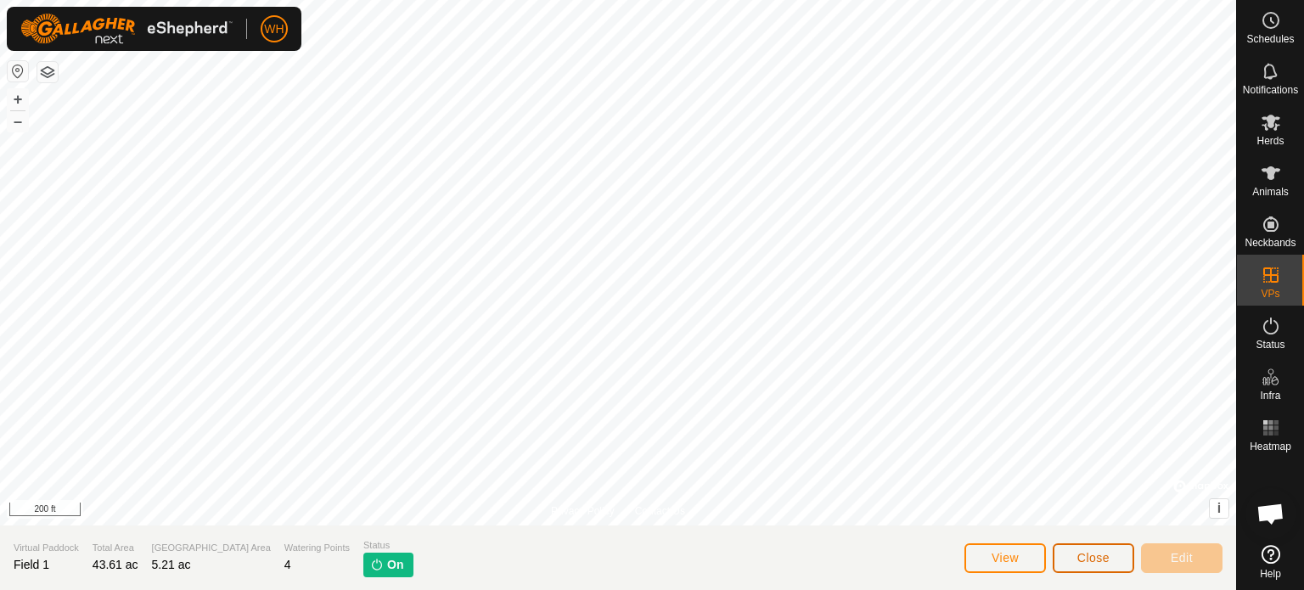
click at [1080, 553] on span "Close" at bounding box center [1093, 558] width 32 height 14
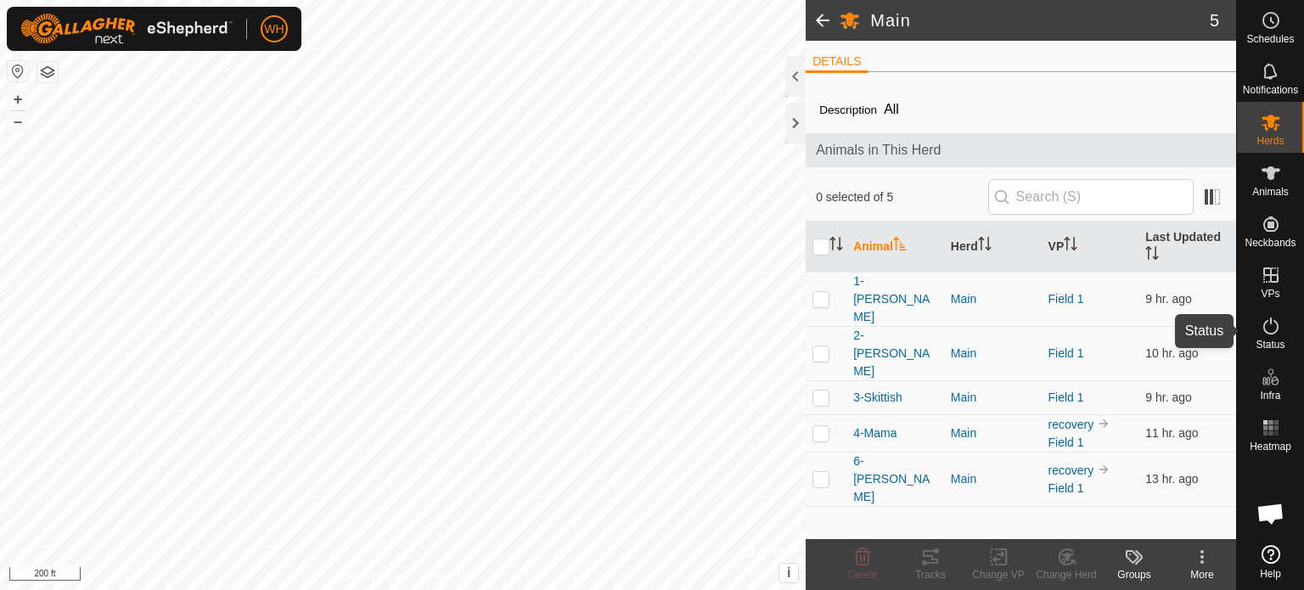
click at [1273, 339] on span "Status" at bounding box center [1269, 344] width 29 height 10
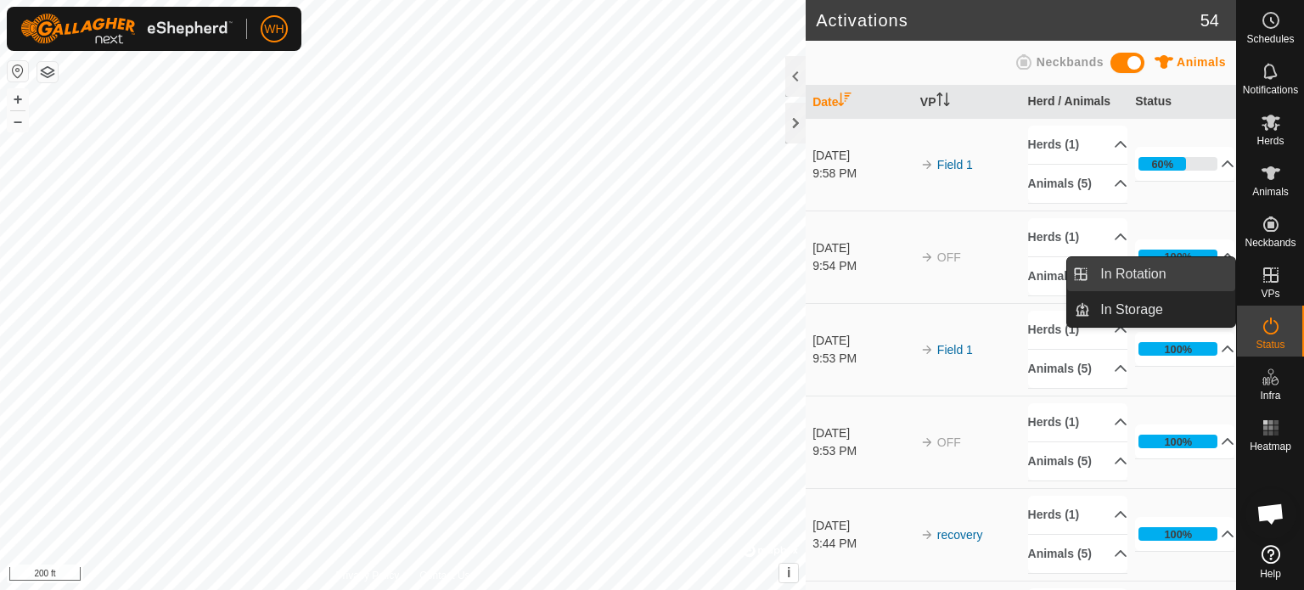
click at [1157, 281] on span "In Rotation" at bounding box center [1132, 274] width 65 height 20
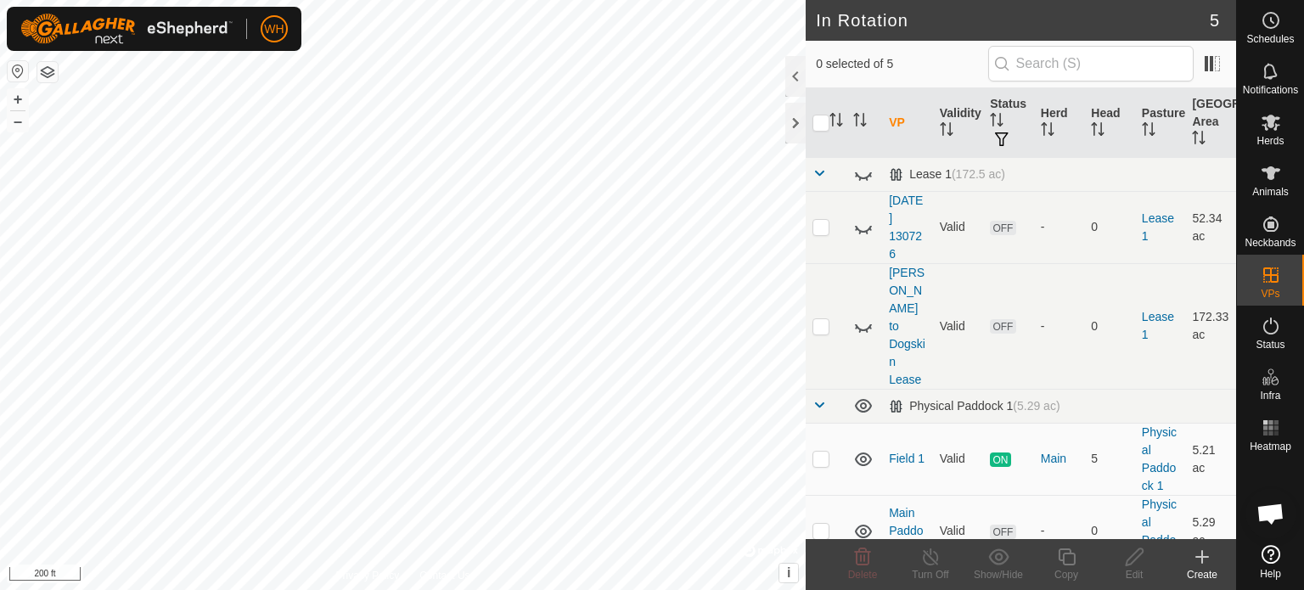
scroll to position [63, 0]
